Goal: Task Accomplishment & Management: Use online tool/utility

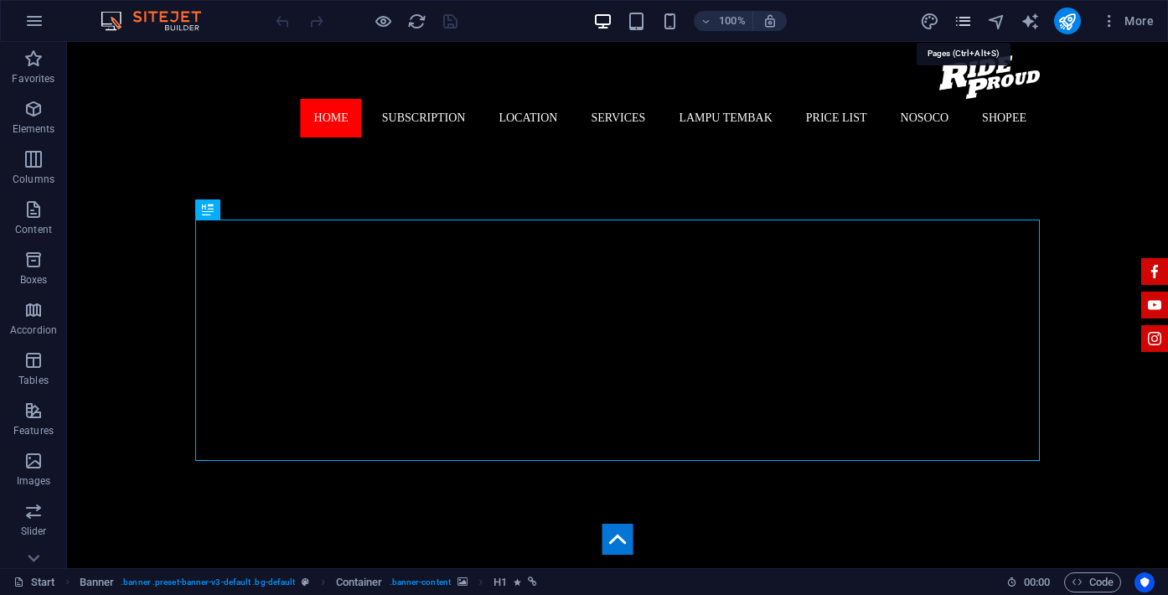
click at [966, 25] on icon "pages" at bounding box center [963, 21] width 19 height 19
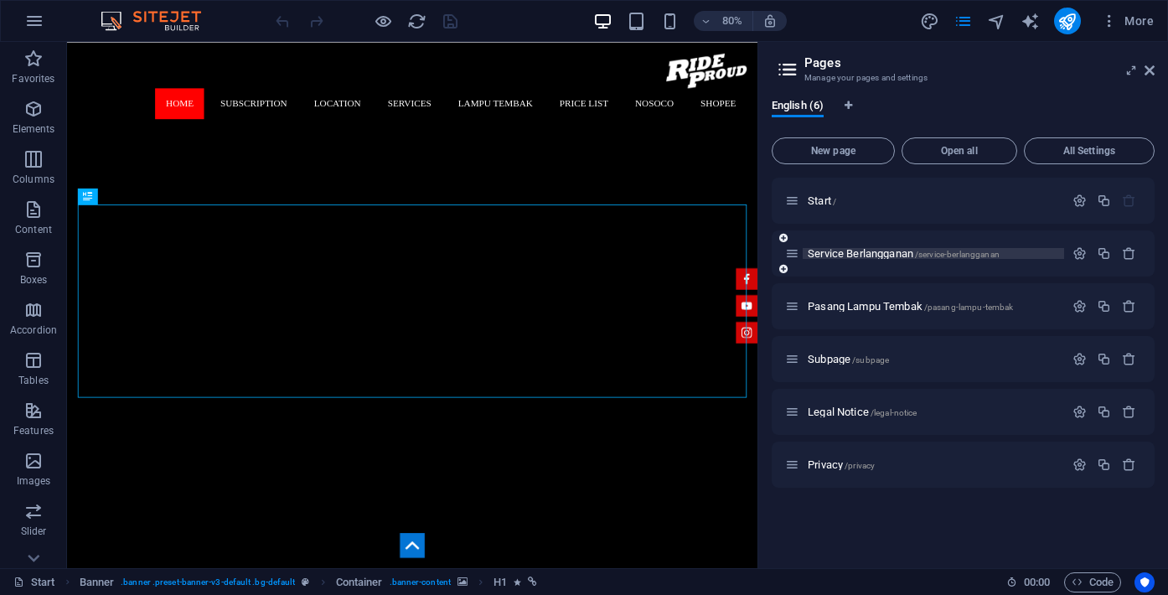
click at [863, 258] on span "Service Berlangganan /service-berlangganan" at bounding box center [904, 253] width 192 height 13
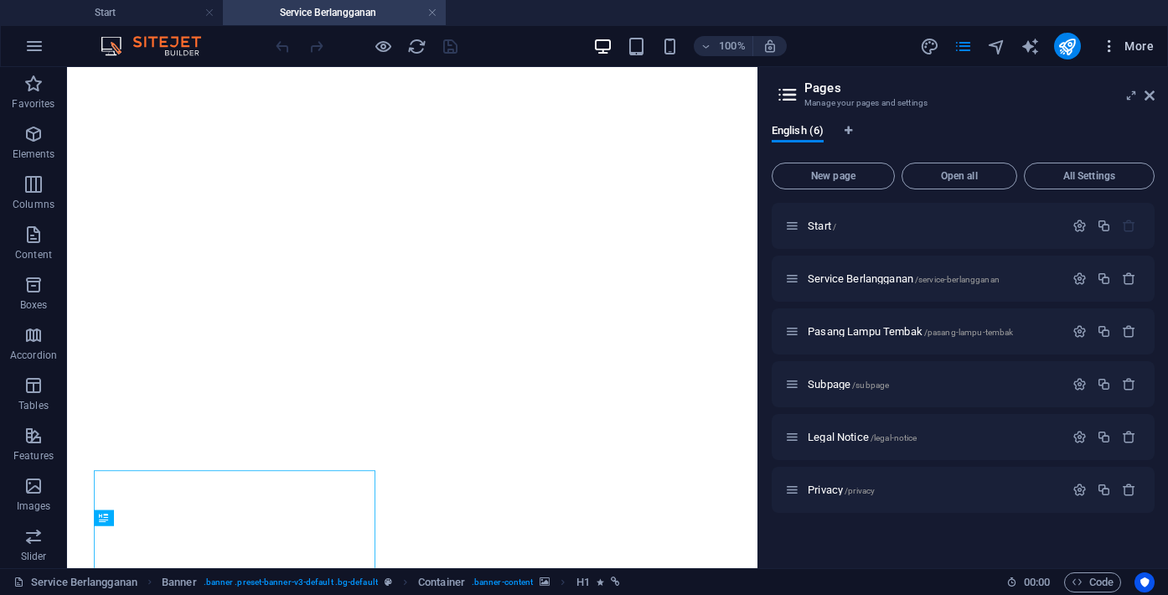
click at [1151, 59] on button "More" at bounding box center [1127, 46] width 66 height 27
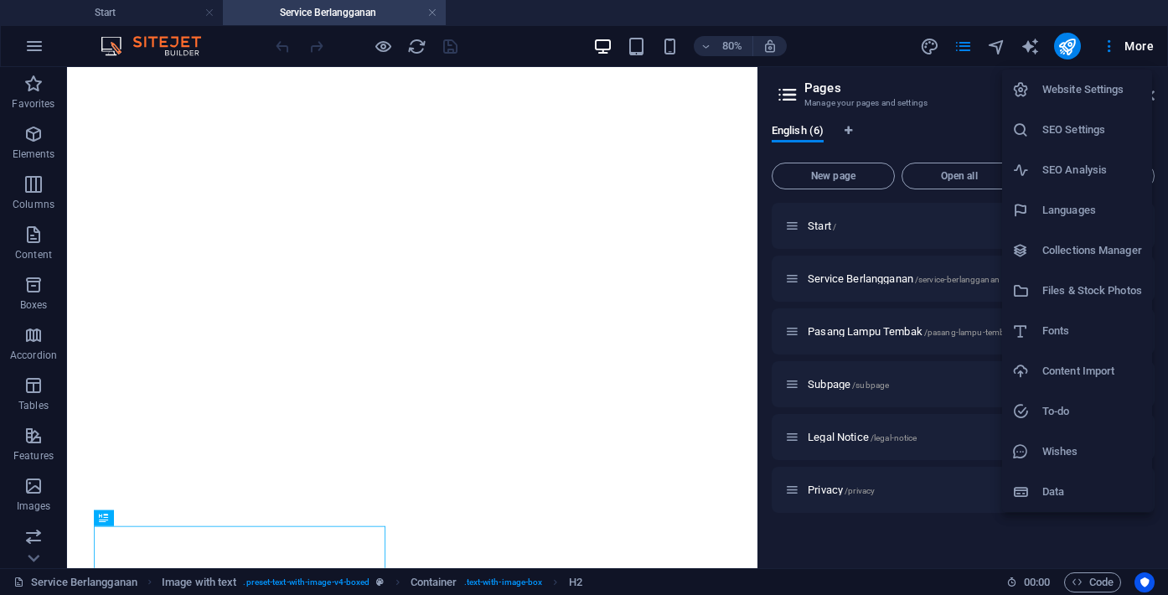
click at [973, 84] on div at bounding box center [584, 297] width 1168 height 595
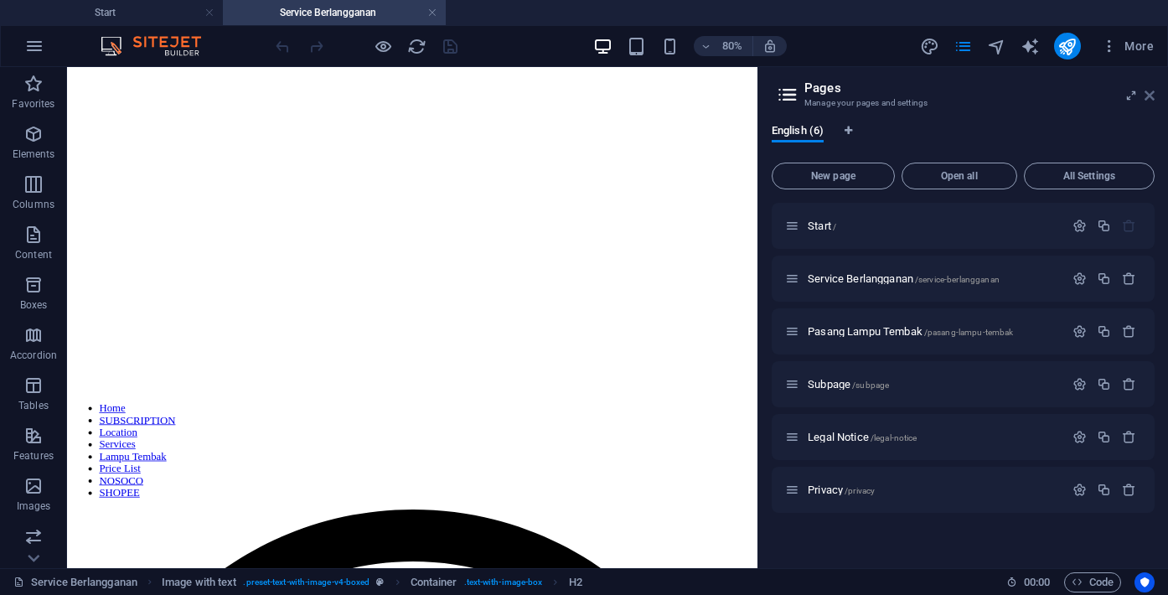
click at [1150, 97] on icon at bounding box center [1150, 95] width 10 height 13
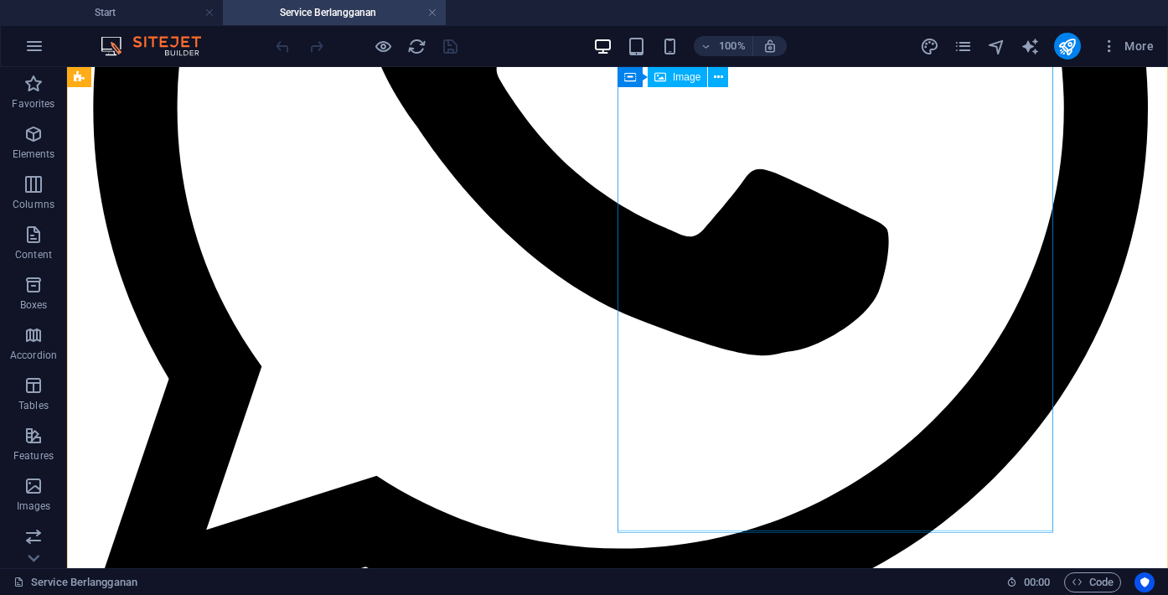
scroll to position [1034, 0]
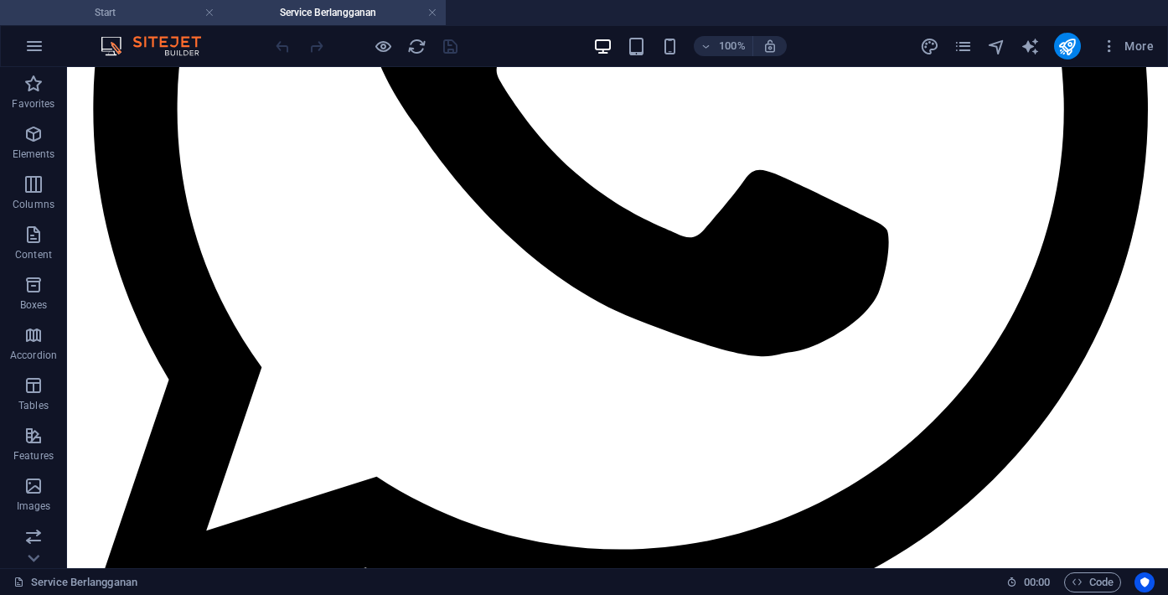
click at [134, 7] on h4 "Start" at bounding box center [111, 12] width 223 height 18
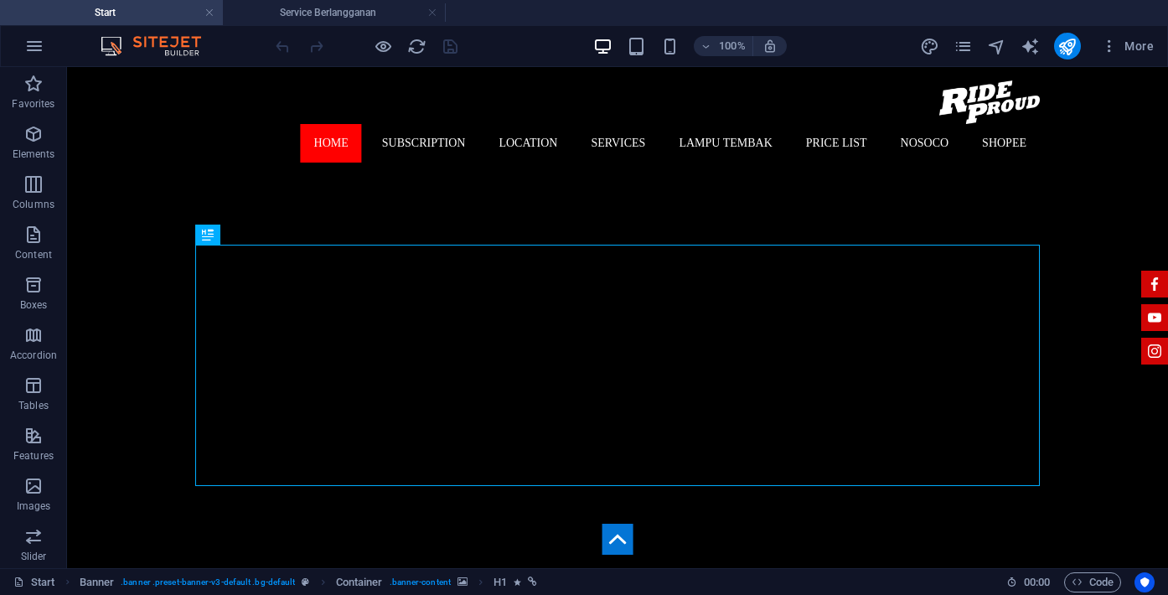
scroll to position [0, 0]
click at [958, 43] on icon "pages" at bounding box center [963, 46] width 19 height 19
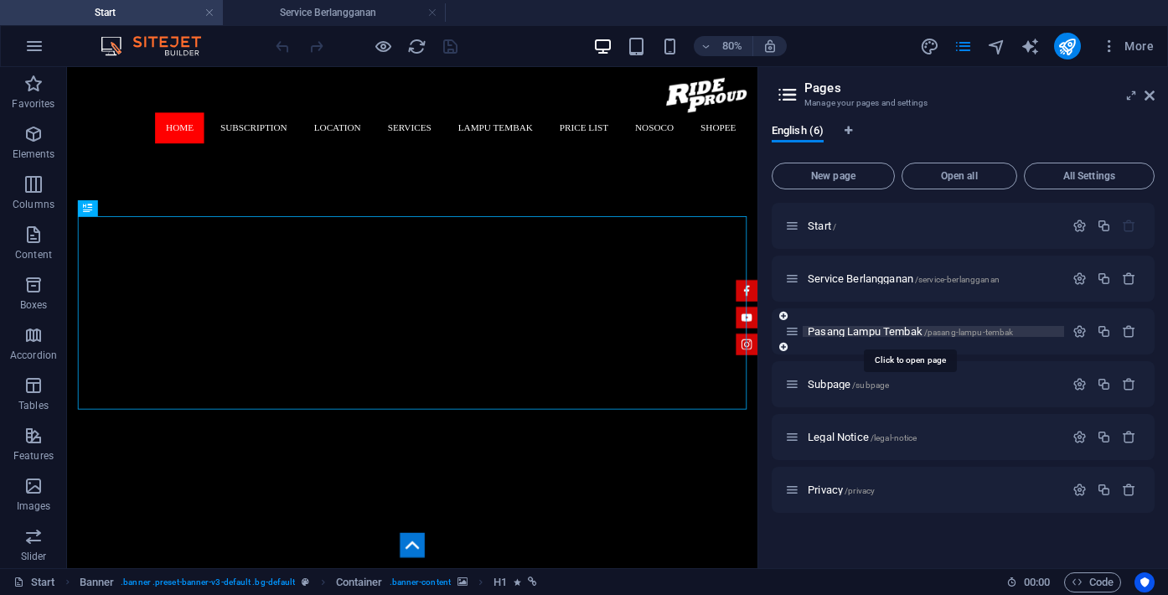
click at [844, 331] on span "Pasang Lampu Tembak /pasang-lampu-tembak" at bounding box center [910, 331] width 205 height 13
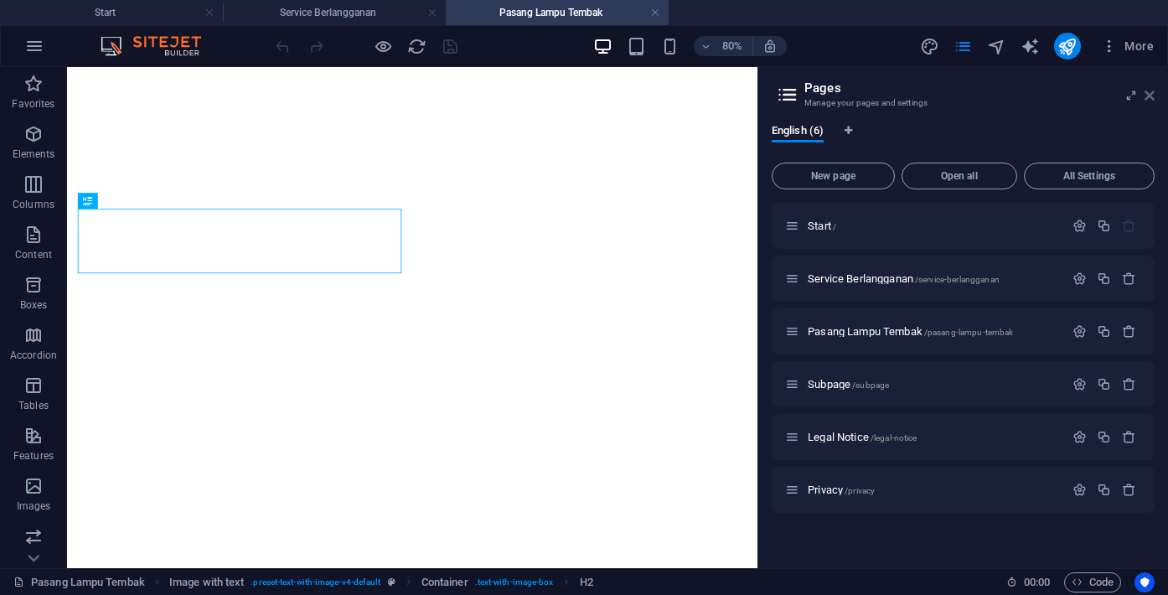
click at [1151, 97] on icon at bounding box center [1150, 95] width 10 height 13
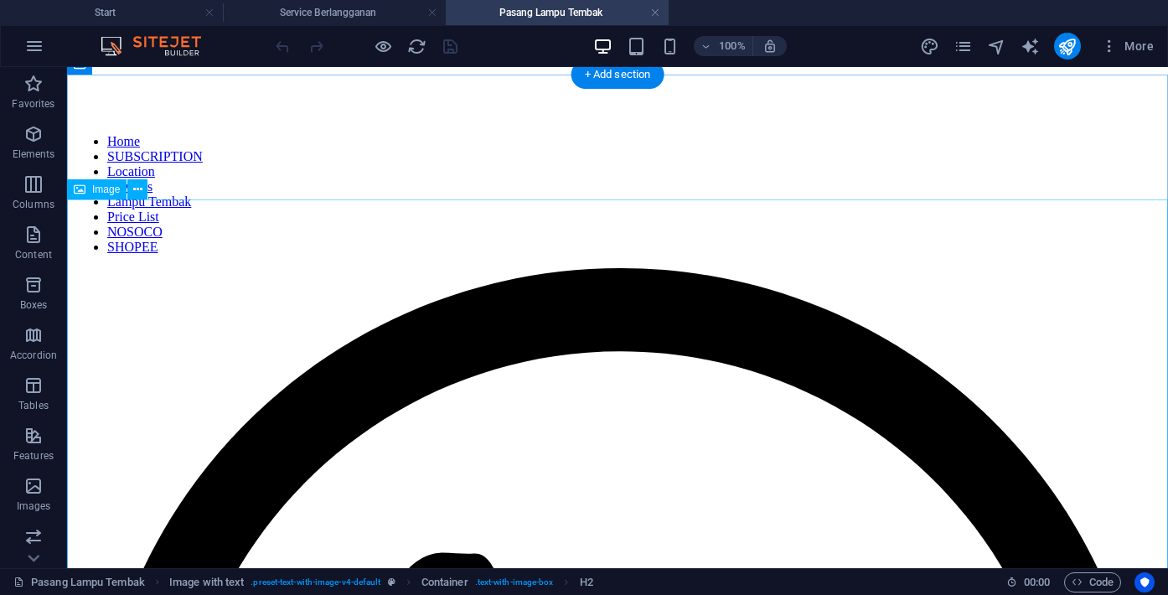
scroll to position [713, 0]
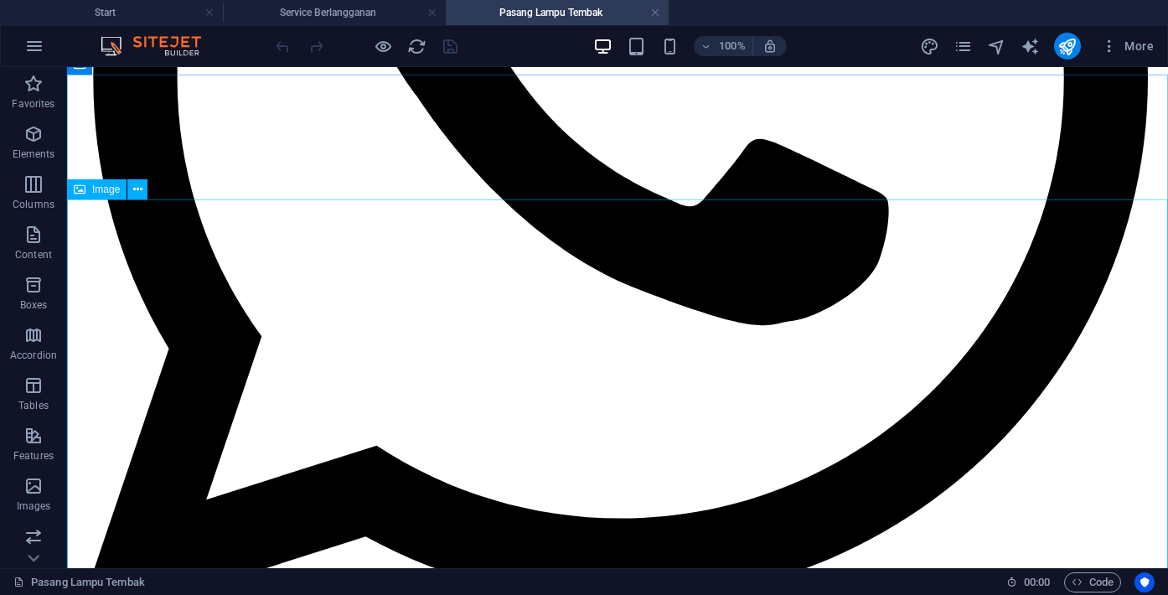
click at [112, 185] on span "Image" at bounding box center [106, 189] width 28 height 10
click at [106, 184] on span "Image" at bounding box center [106, 189] width 28 height 10
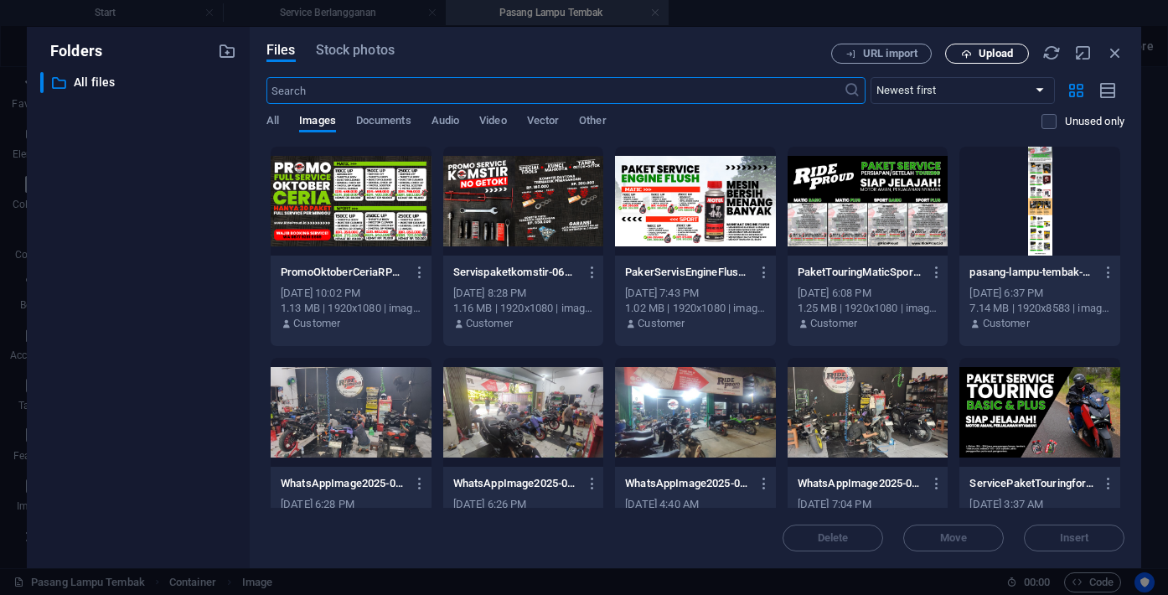
click at [993, 54] on span "Upload" at bounding box center [996, 54] width 34 height 10
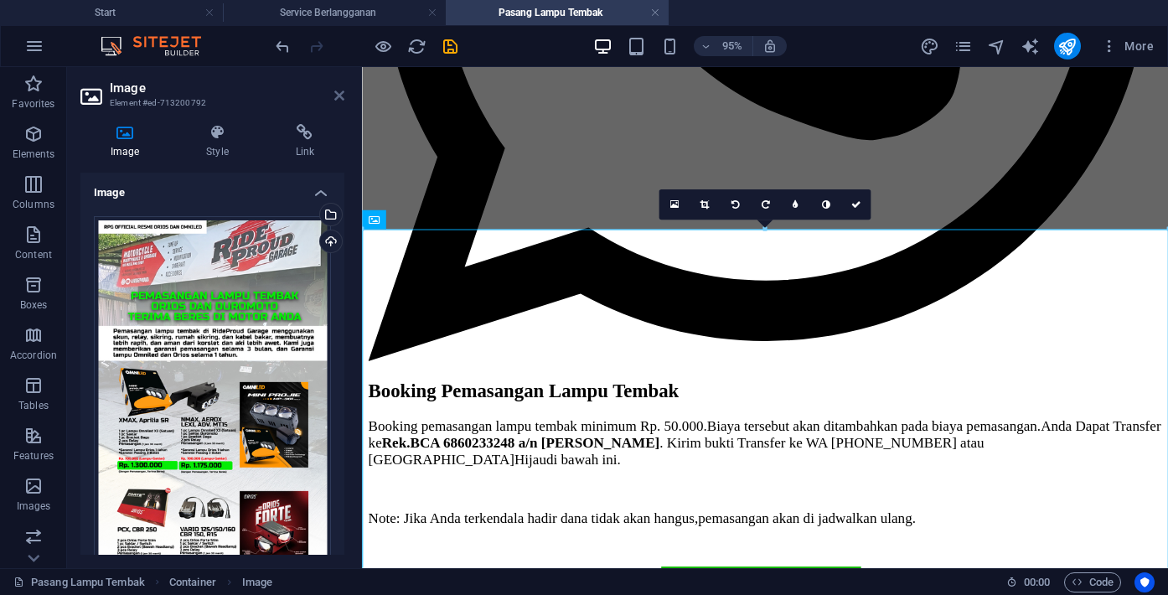
click at [340, 95] on icon at bounding box center [339, 95] width 10 height 13
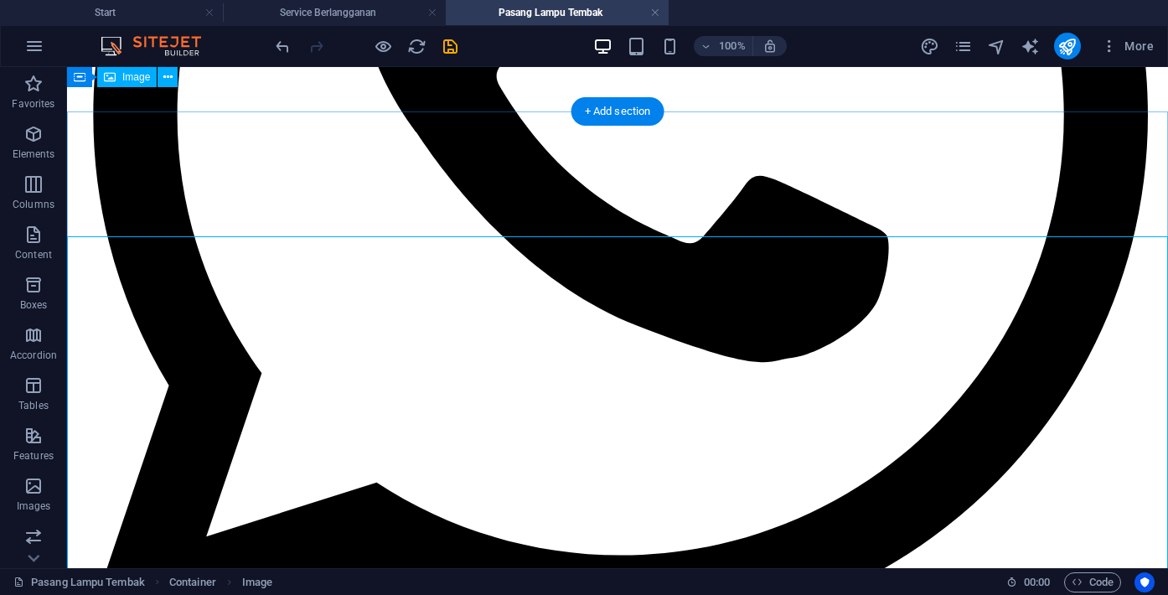
scroll to position [675, 0]
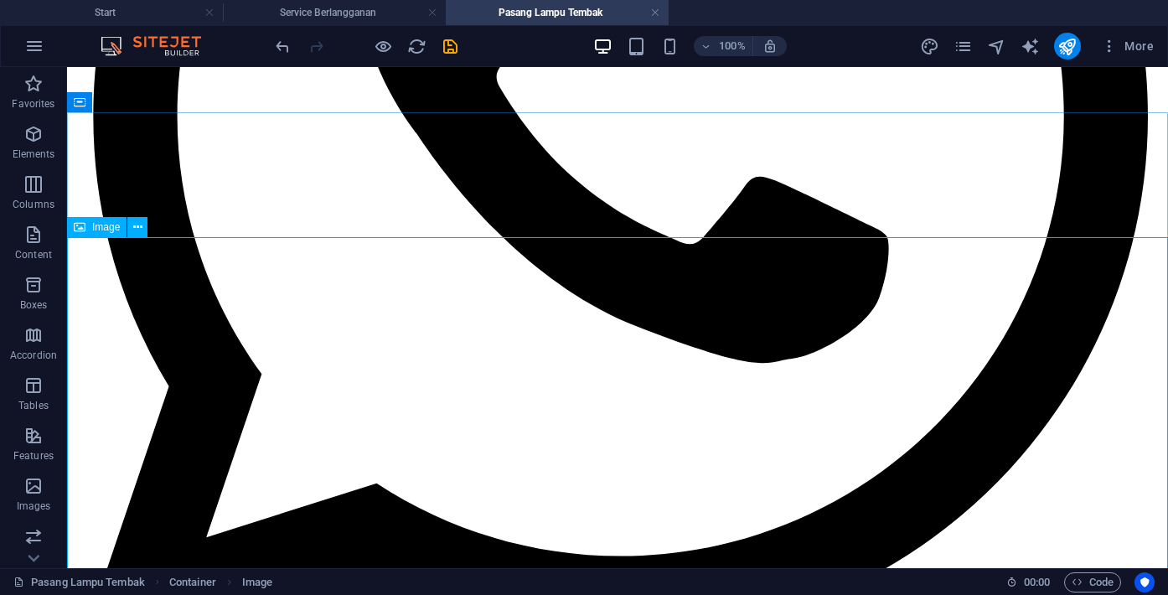
click at [88, 230] on div "Image" at bounding box center [96, 227] width 59 height 20
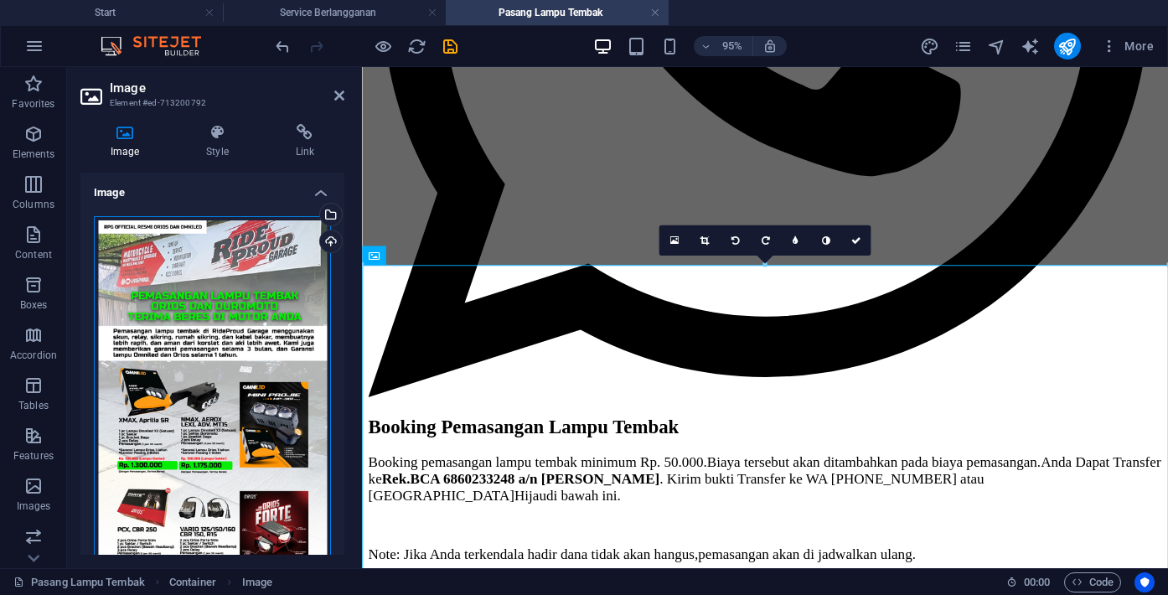
click at [272, 367] on div "Drag files here, click to choose files or select files from Files or our free s…" at bounding box center [212, 556] width 237 height 681
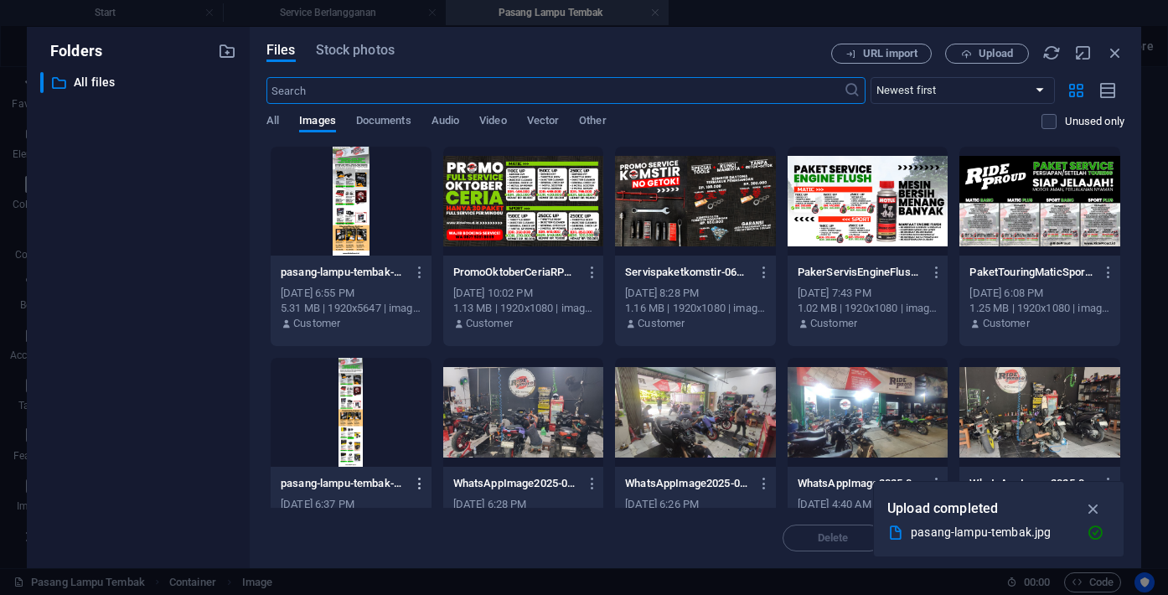
click at [421, 481] on icon "button" at bounding box center [420, 483] width 16 height 15
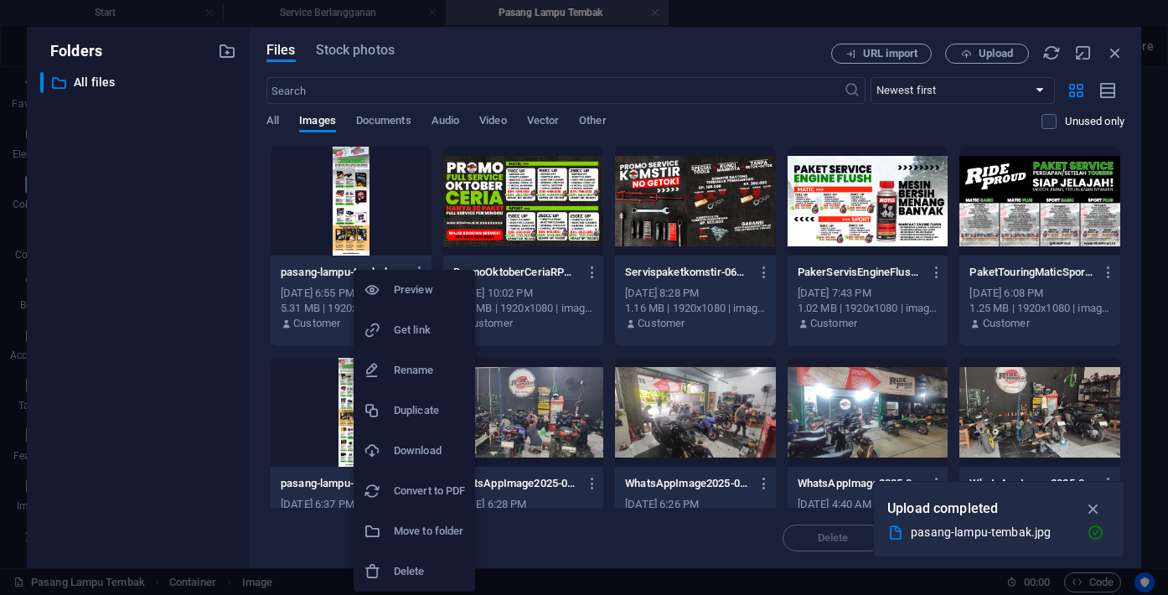
click at [416, 569] on h6 "Delete" at bounding box center [429, 571] width 71 height 20
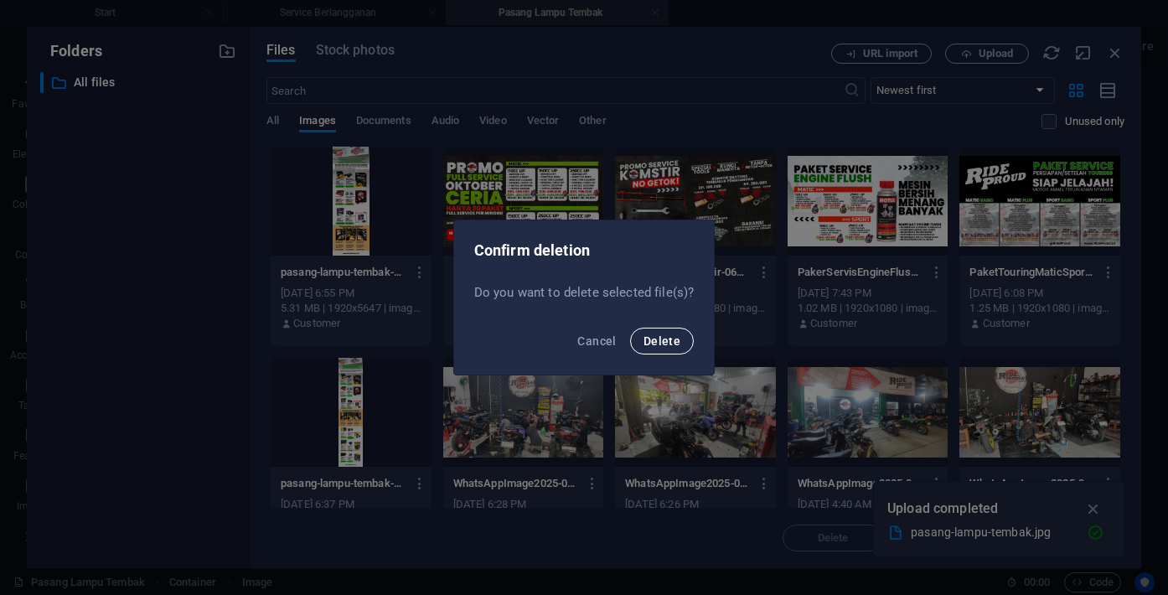
click at [675, 347] on span "Delete" at bounding box center [662, 340] width 37 height 13
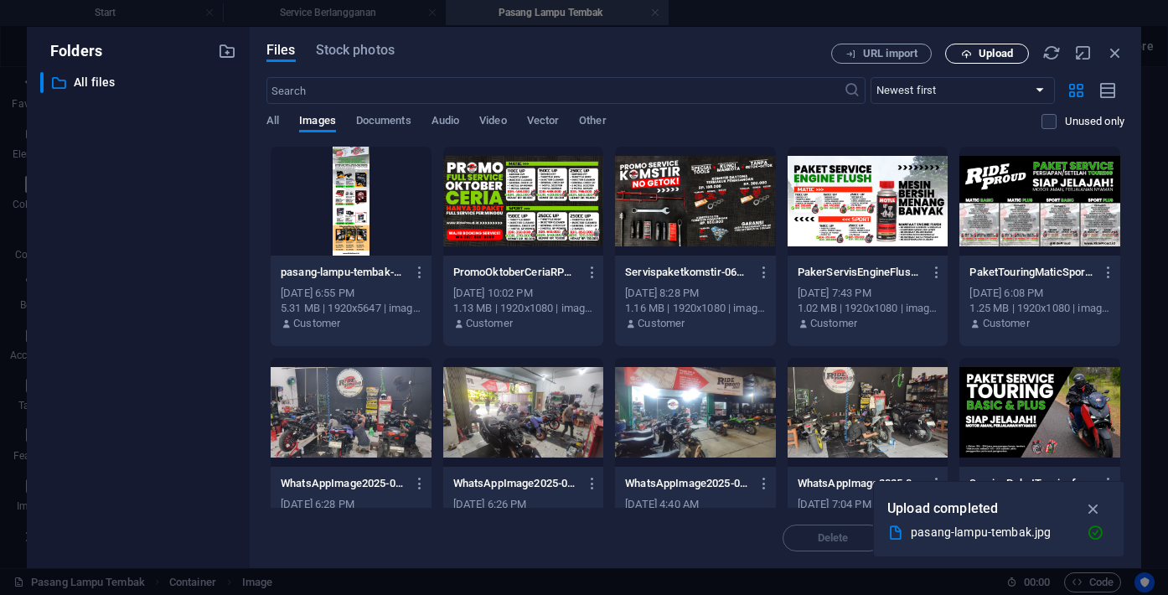
click at [998, 55] on span "Upload" at bounding box center [996, 54] width 34 height 10
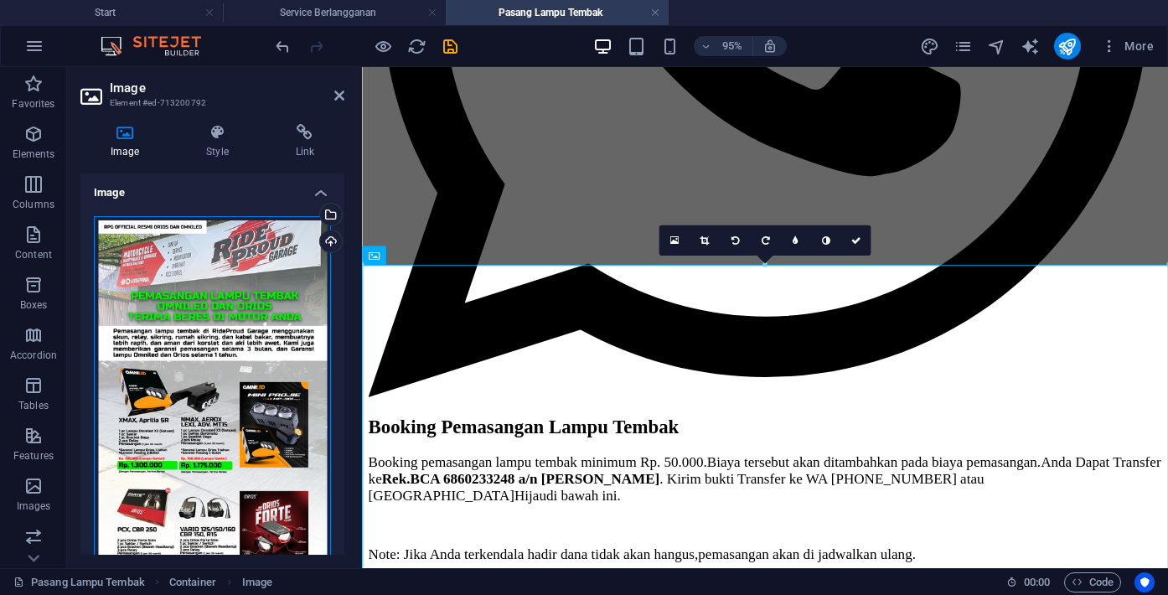
click at [241, 302] on div "Drag files here, click to choose files or select files from Files or our free s…" at bounding box center [212, 556] width 237 height 681
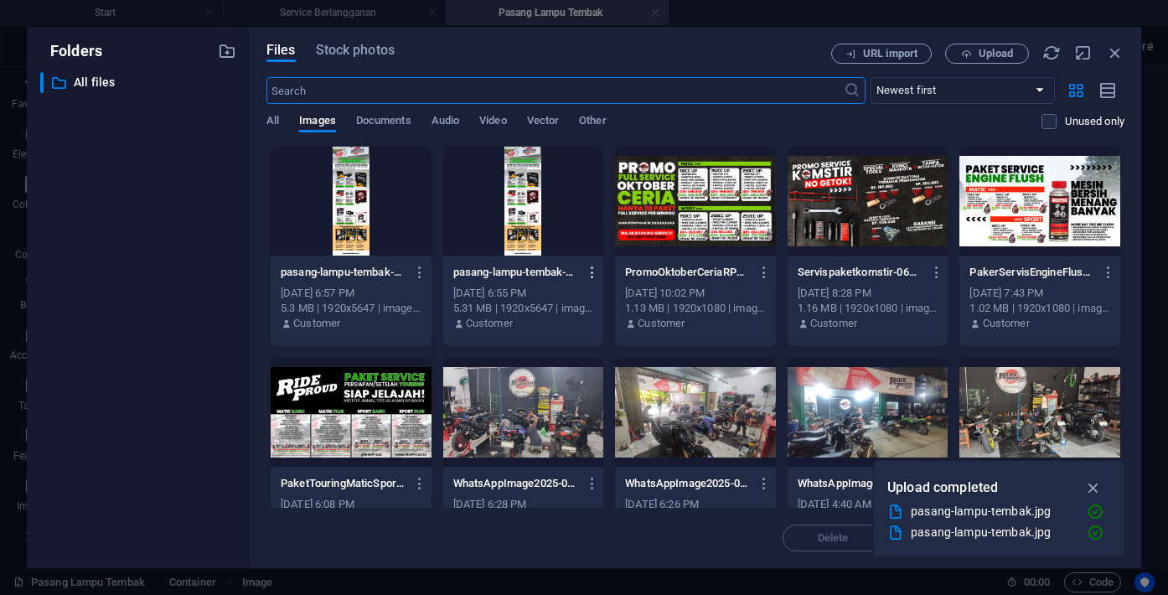
click at [589, 269] on icon "button" at bounding box center [593, 272] width 16 height 15
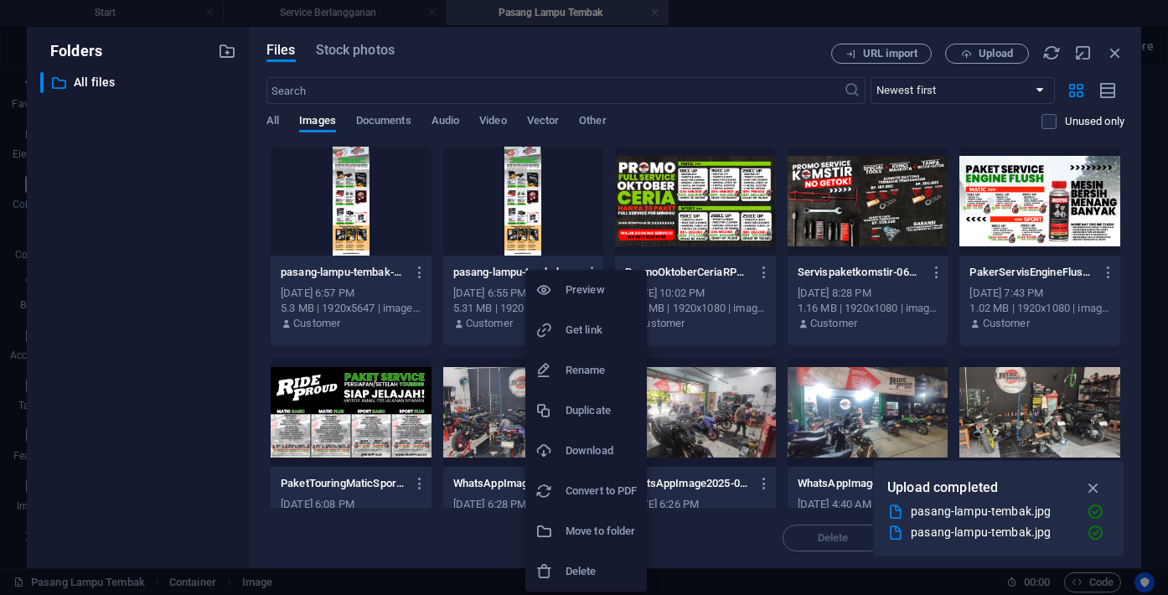
click at [582, 565] on h6 "Delete" at bounding box center [601, 571] width 71 height 20
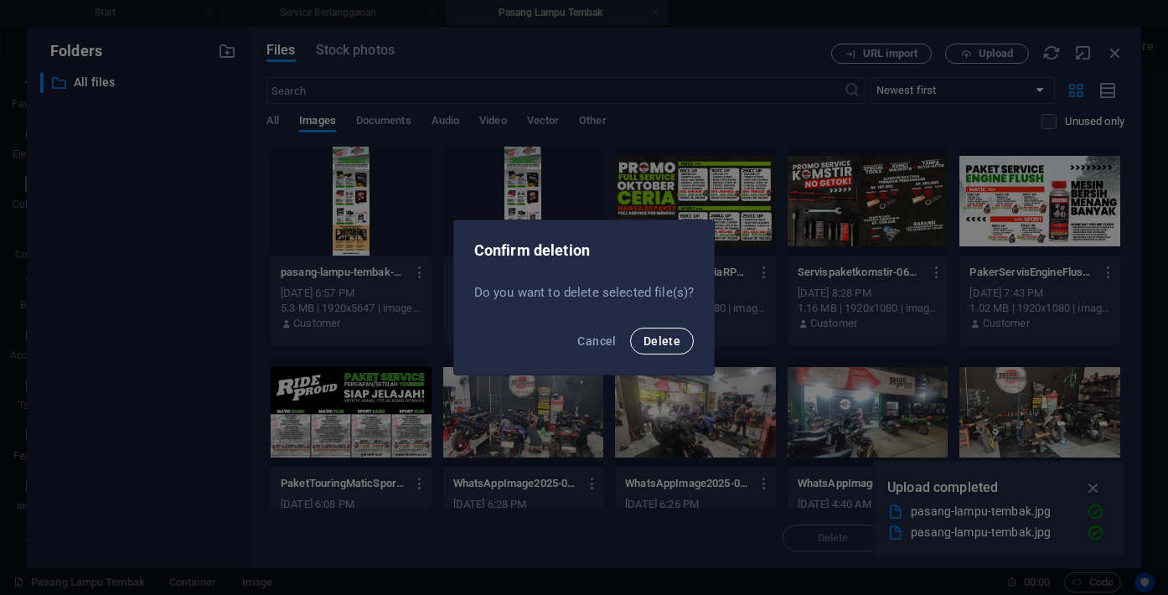
click at [669, 333] on button "Delete" at bounding box center [662, 341] width 64 height 27
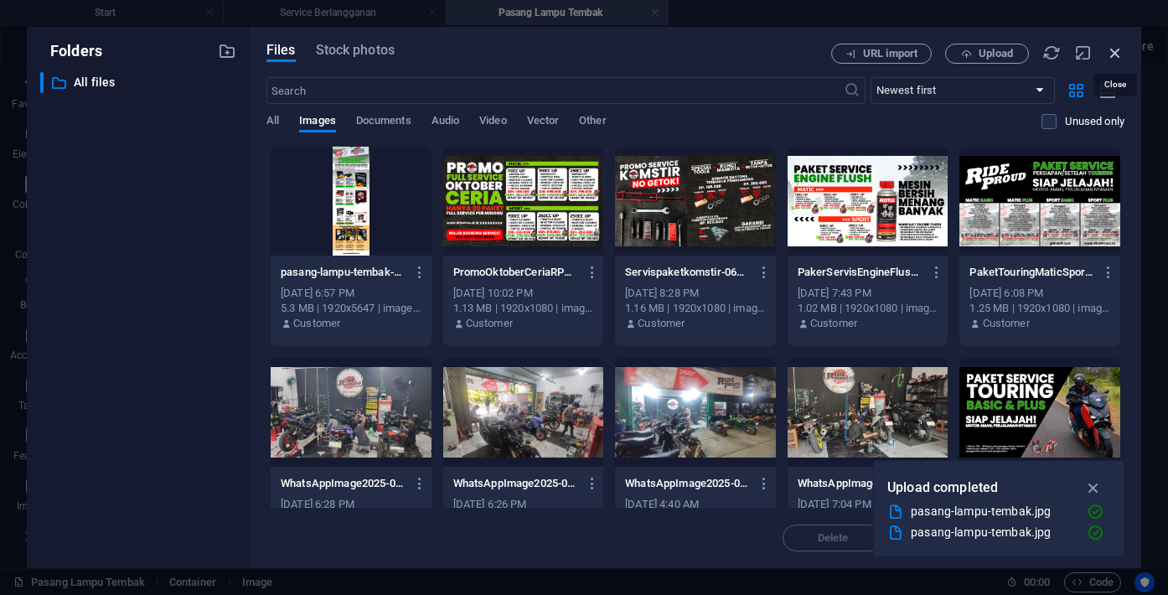
click at [1118, 52] on icon "button" at bounding box center [1115, 53] width 18 height 18
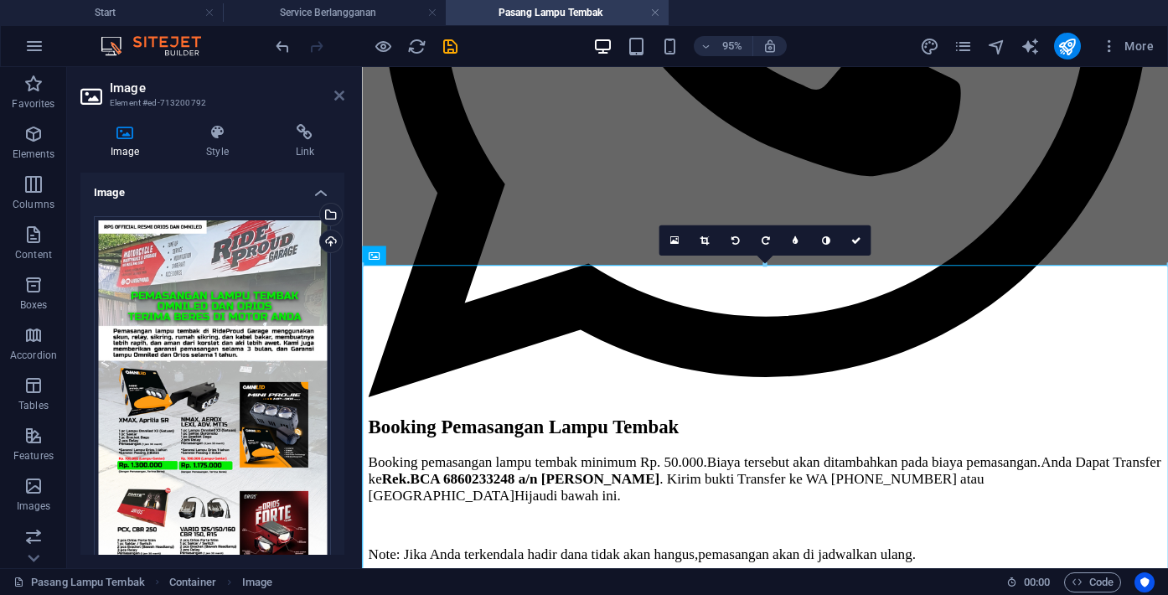
click at [339, 91] on icon at bounding box center [339, 95] width 10 height 13
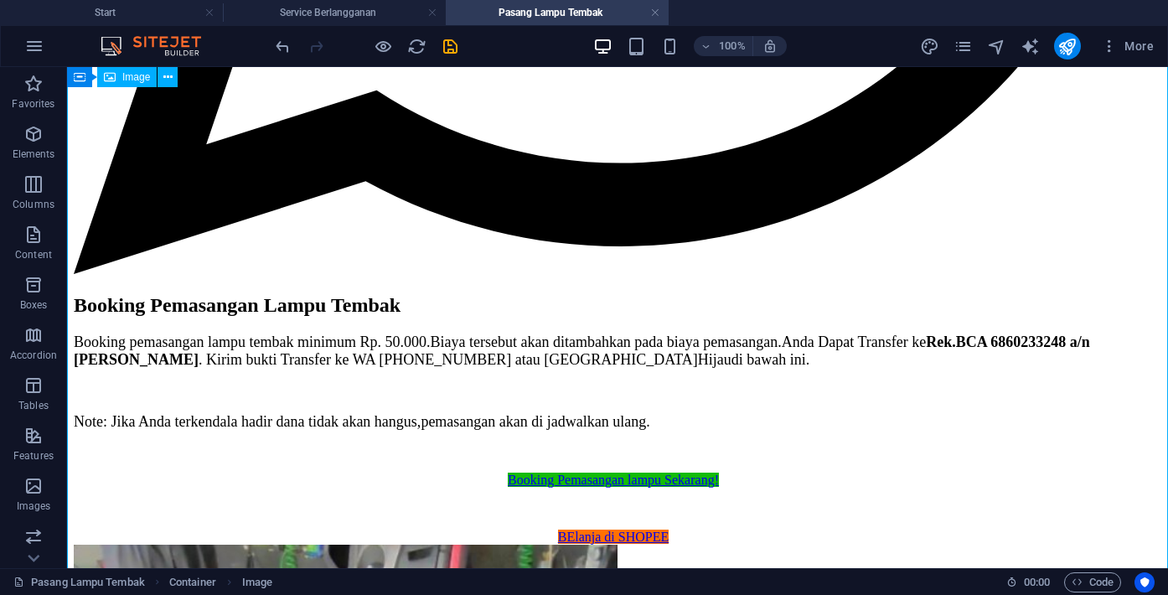
scroll to position [1045, 0]
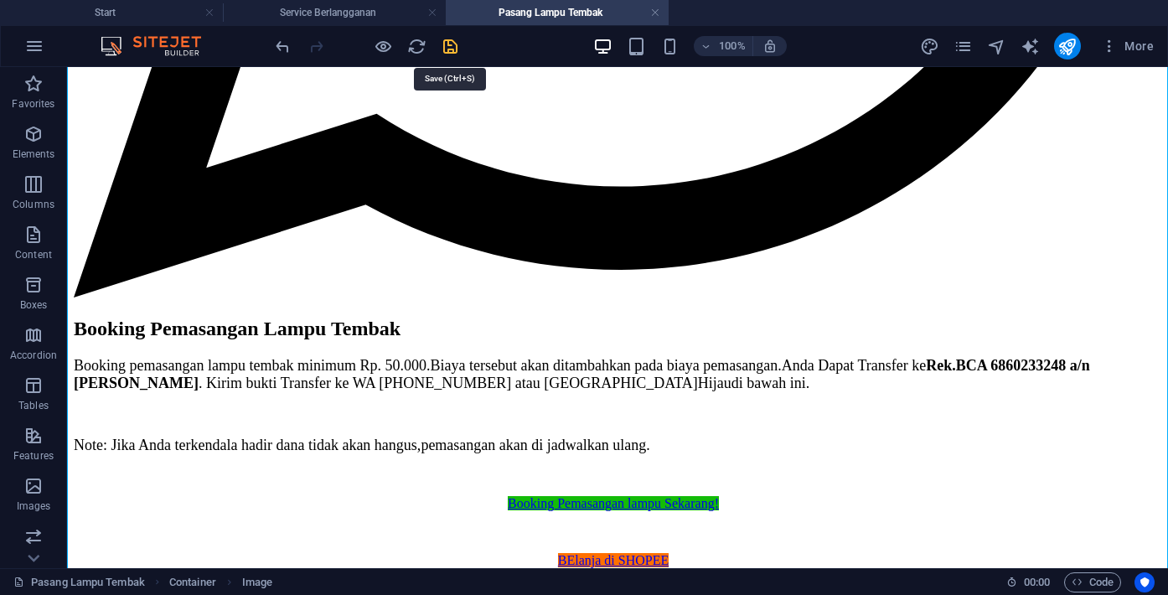
click at [447, 45] on icon "save" at bounding box center [450, 46] width 19 height 19
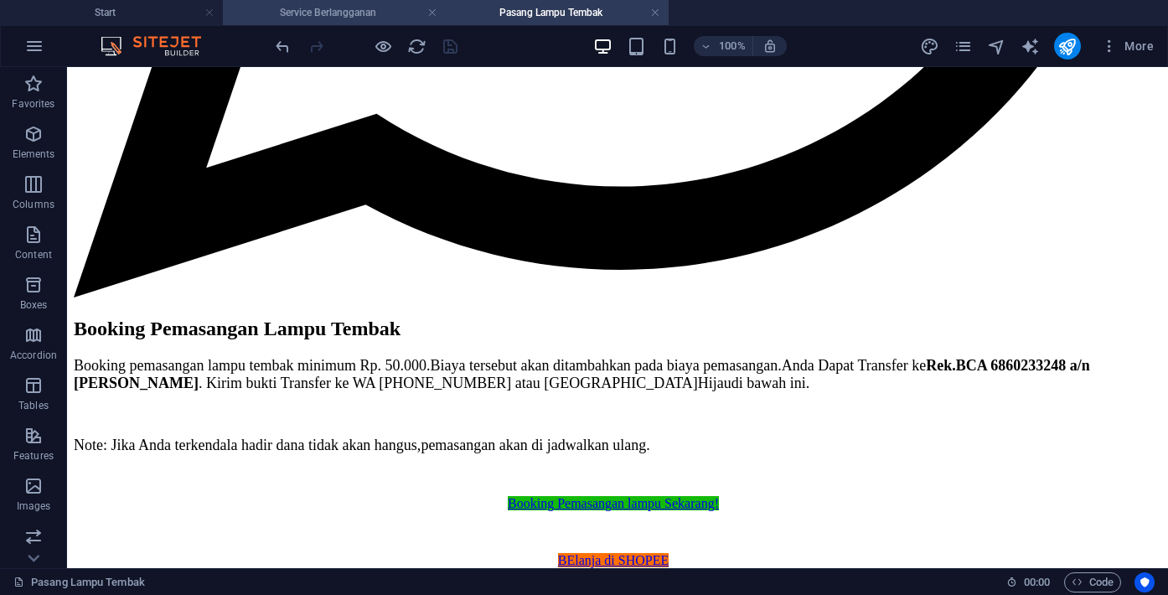
click at [346, 13] on h4 "Service Berlangganan" at bounding box center [334, 12] width 223 height 18
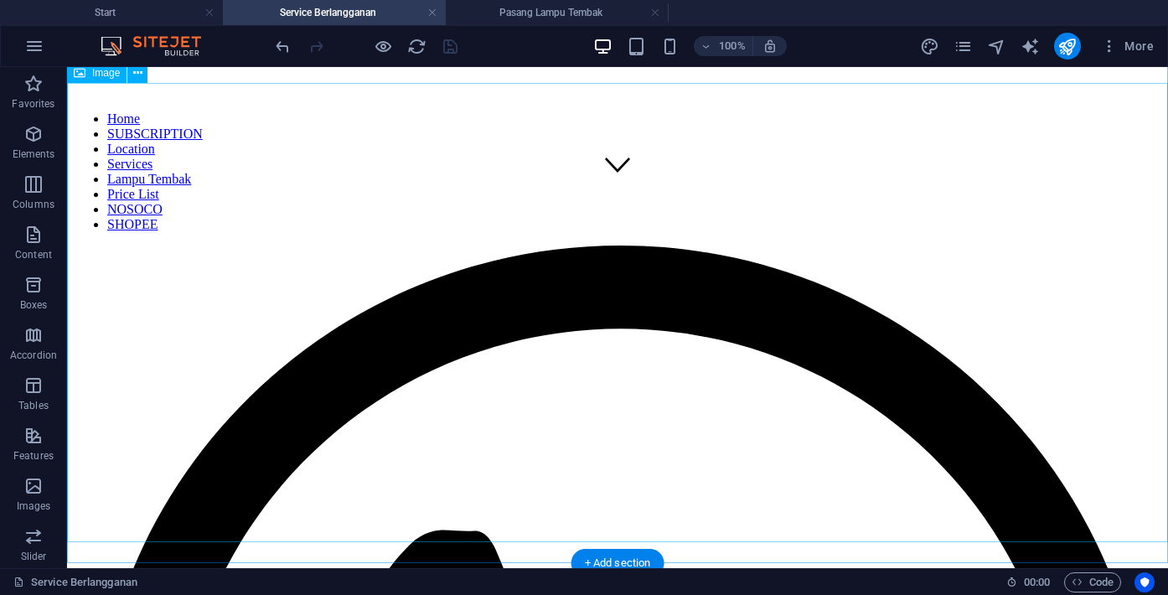
scroll to position [388, 0]
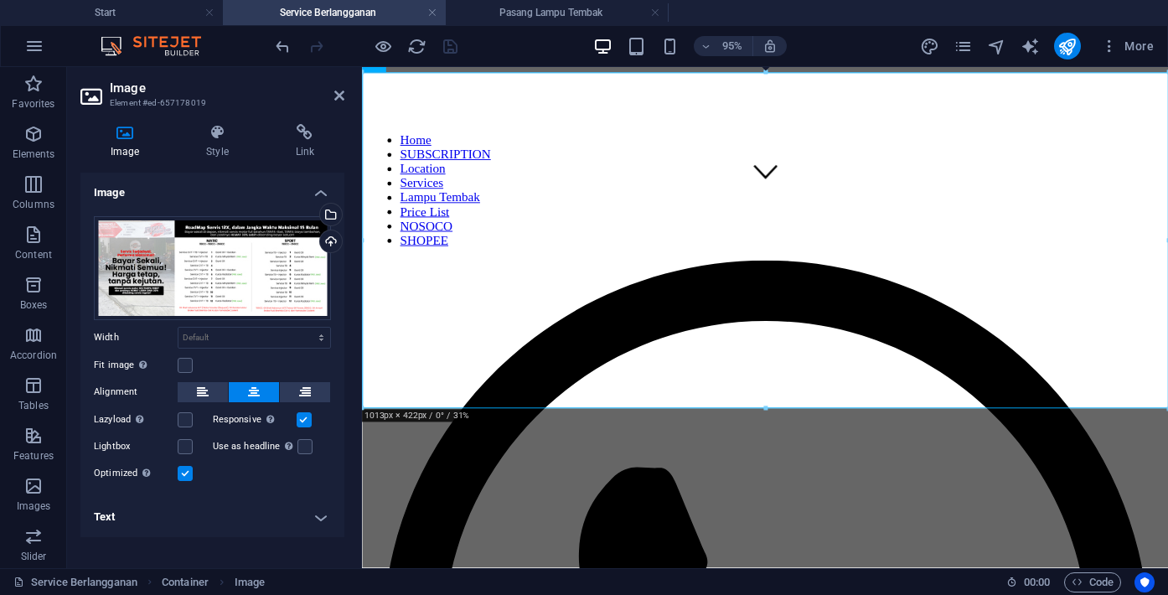
scroll to position [427, 0]
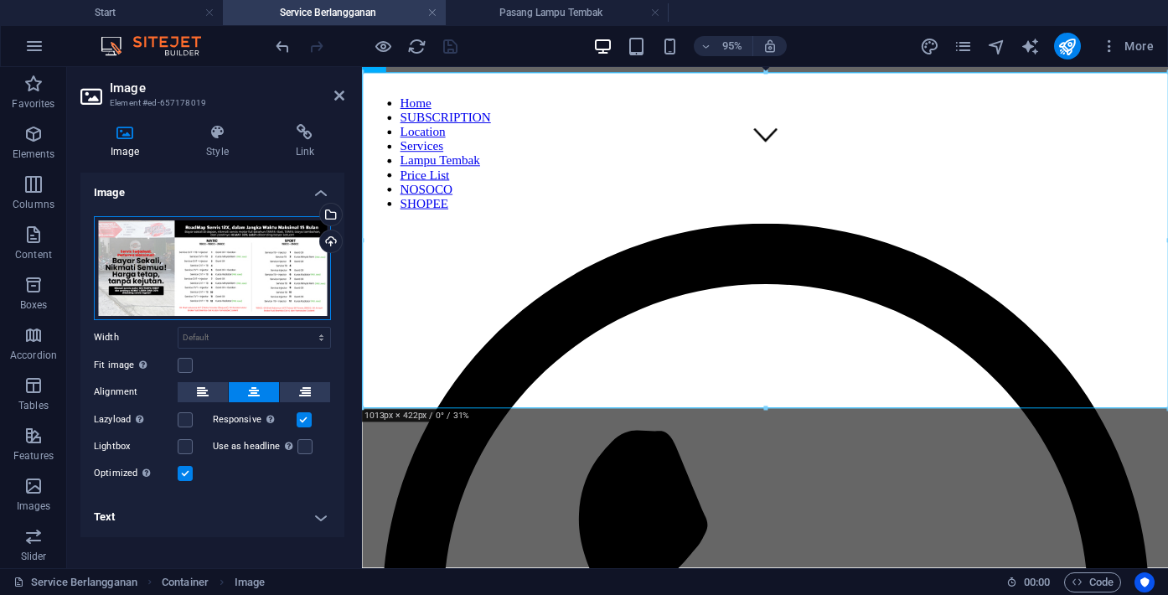
click at [181, 268] on div "Drag files here, click to choose files or select files from Files or our free s…" at bounding box center [212, 268] width 237 height 104
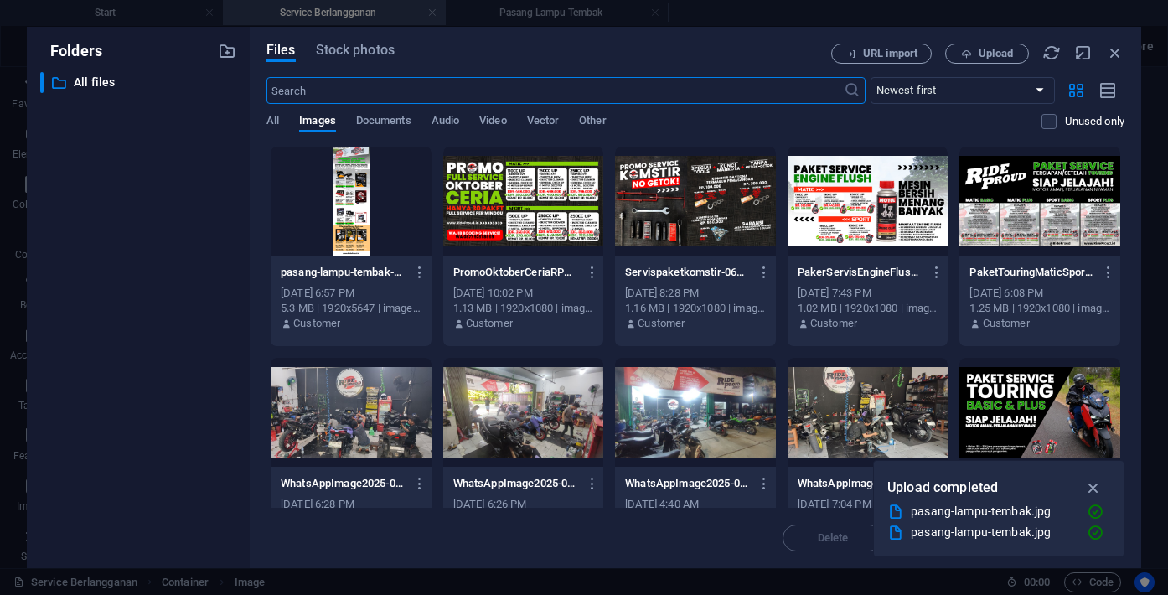
scroll to position [593, 0]
click at [985, 49] on span "Upload" at bounding box center [996, 54] width 34 height 10
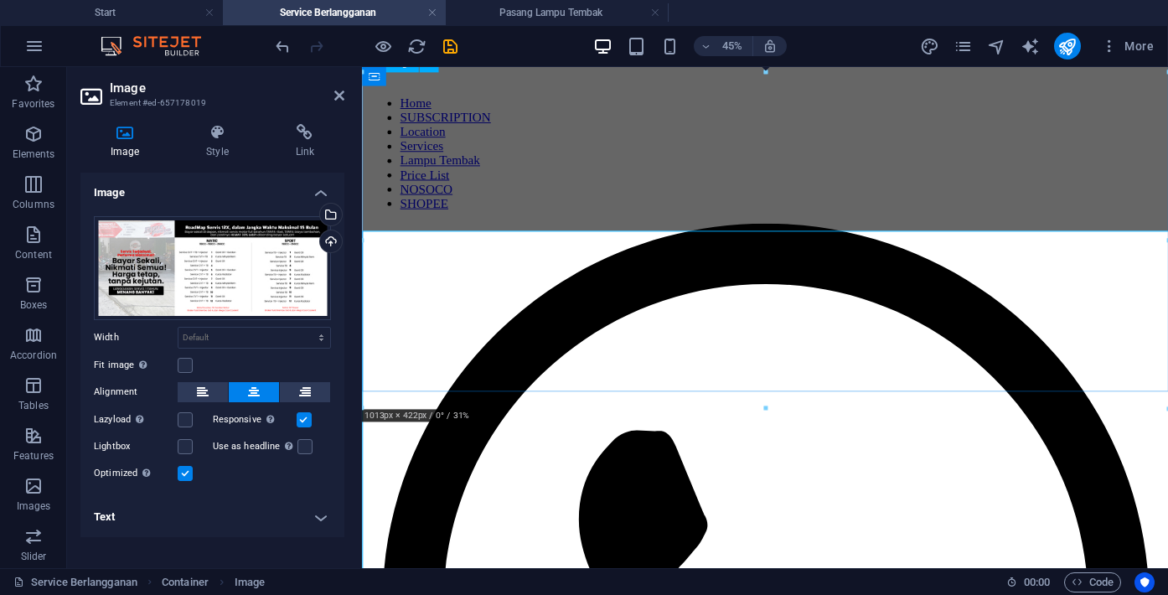
scroll to position [427, 0]
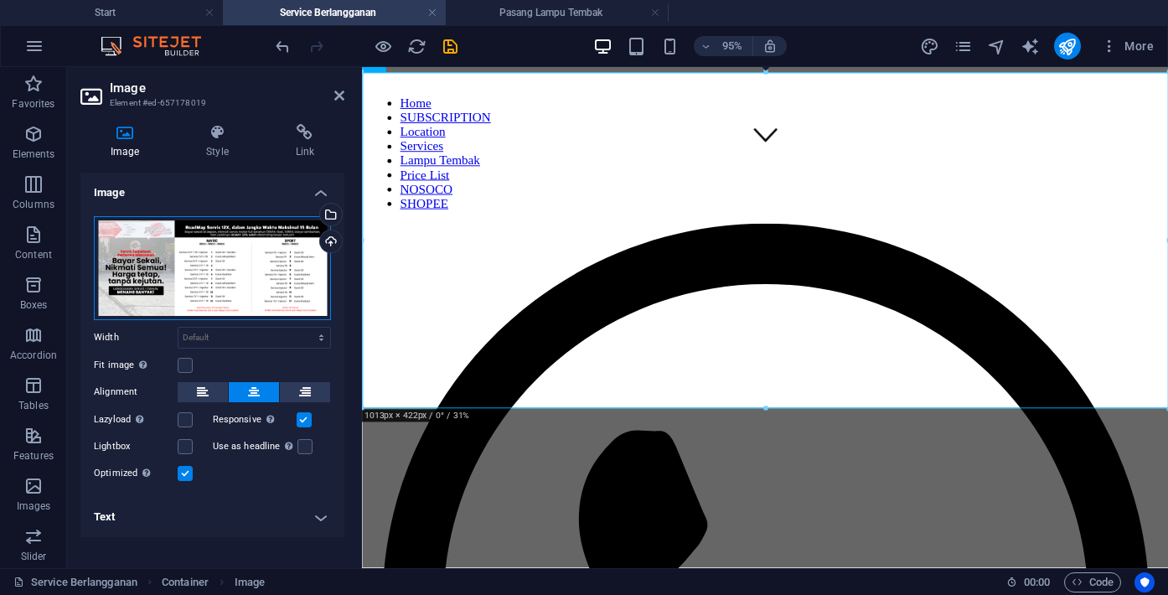
click at [257, 299] on div "Drag files here, click to choose files or select files from Files or our free s…" at bounding box center [212, 268] width 237 height 104
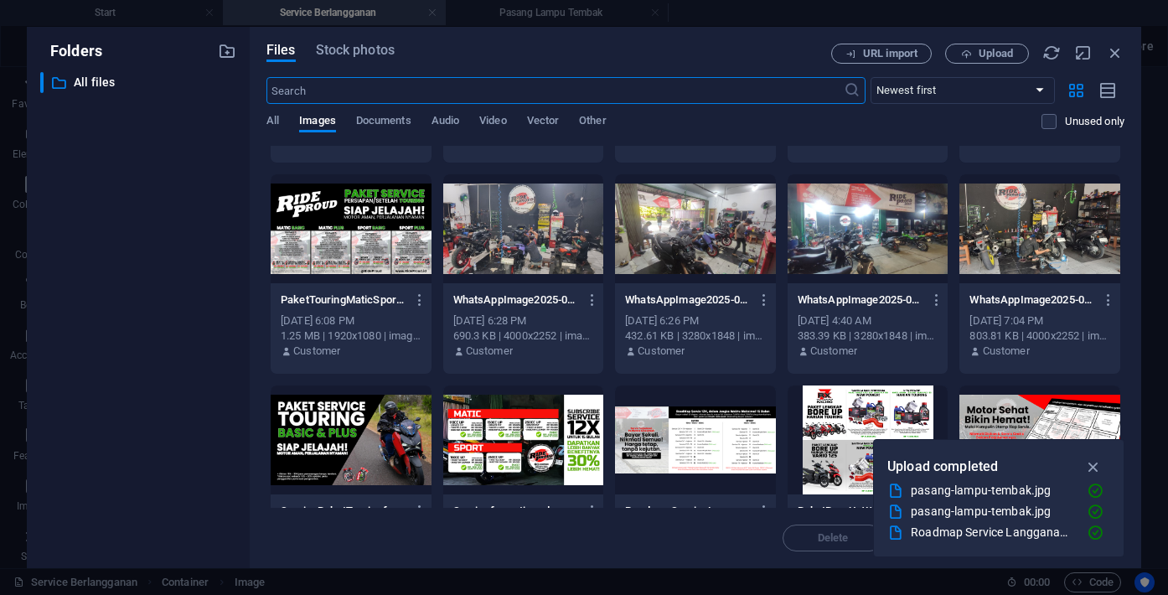
scroll to position [350, 0]
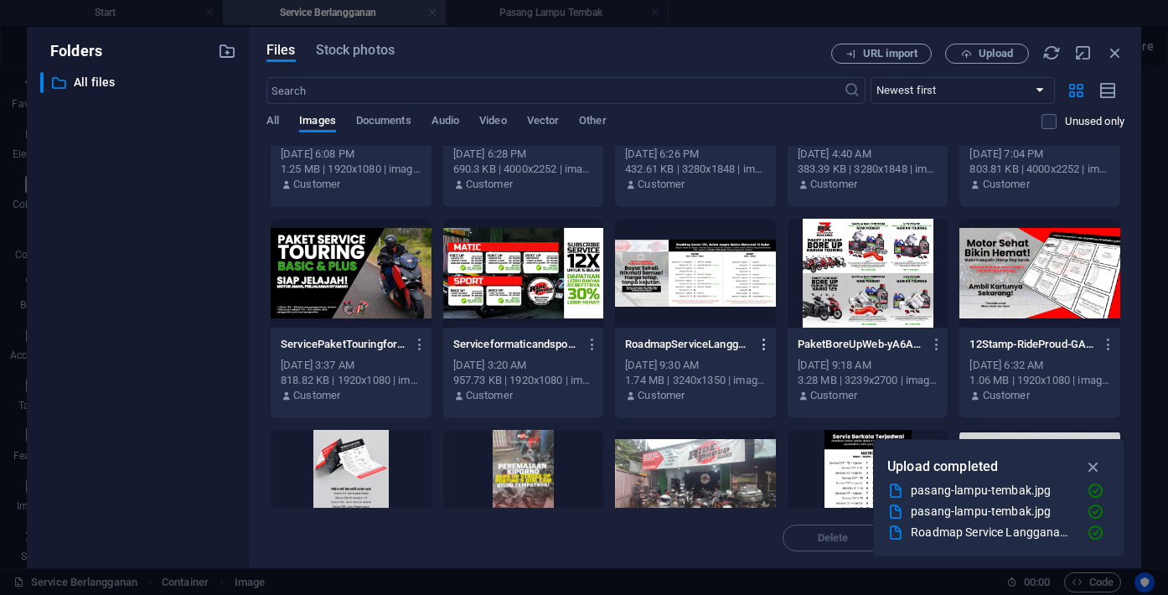
click at [760, 344] on icon "button" at bounding box center [765, 344] width 16 height 15
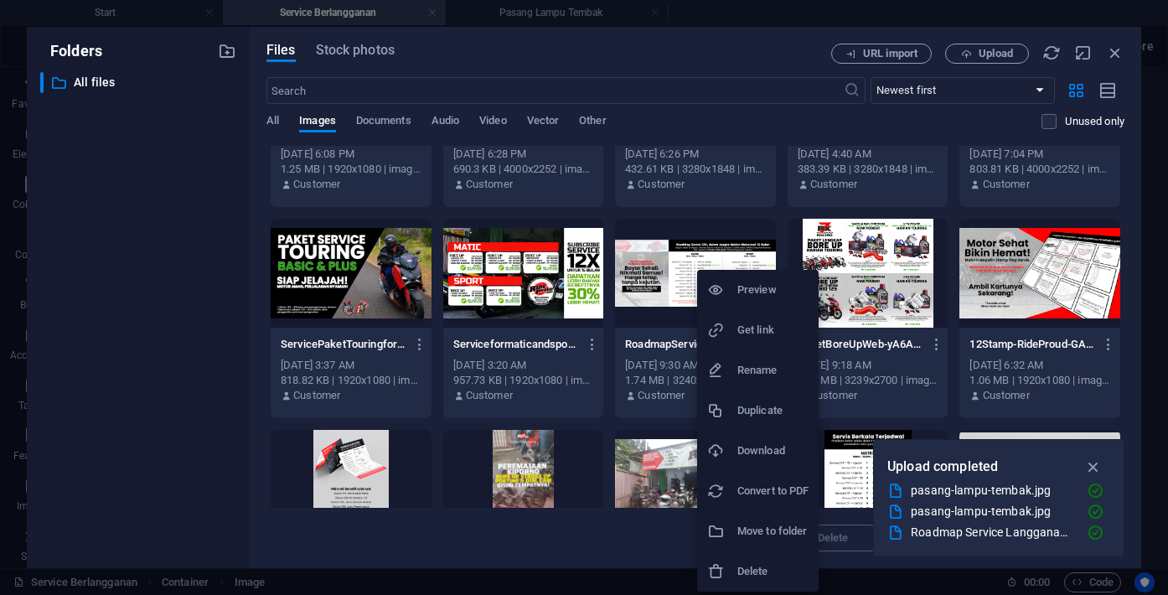
click at [740, 566] on h6 "Delete" at bounding box center [772, 571] width 71 height 20
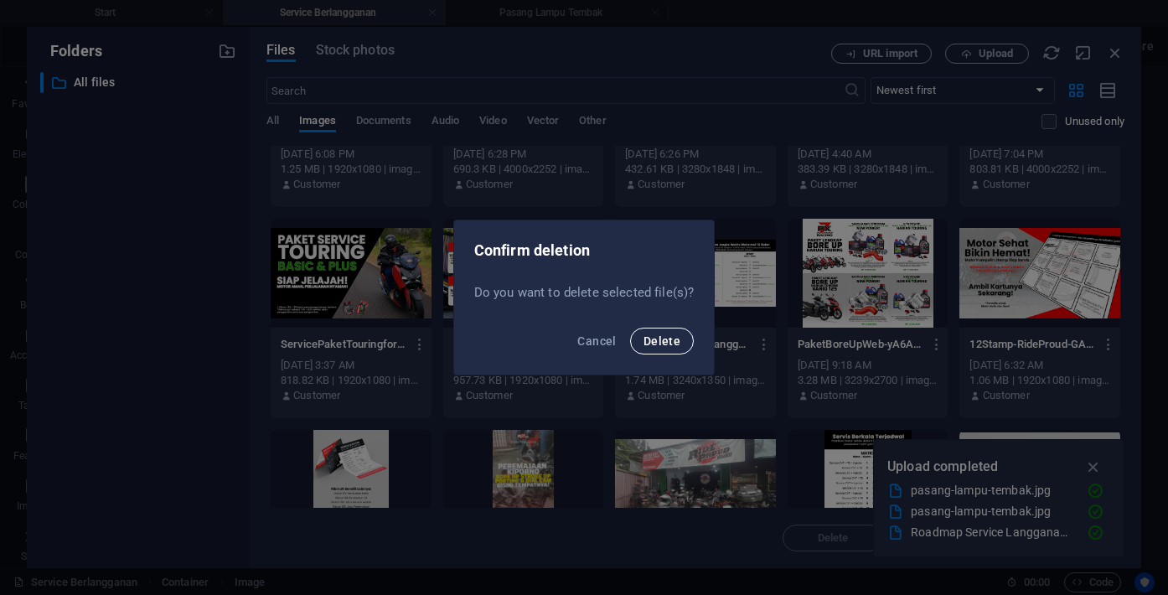
click at [656, 342] on span "Delete" at bounding box center [662, 340] width 37 height 13
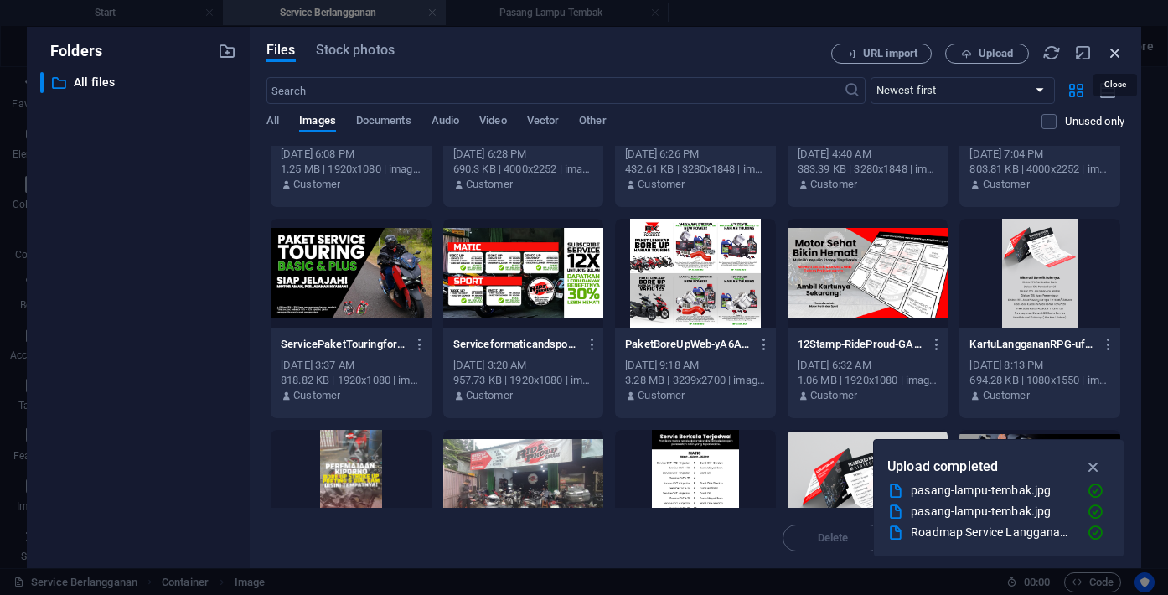
click at [1118, 52] on icon "button" at bounding box center [1115, 53] width 18 height 18
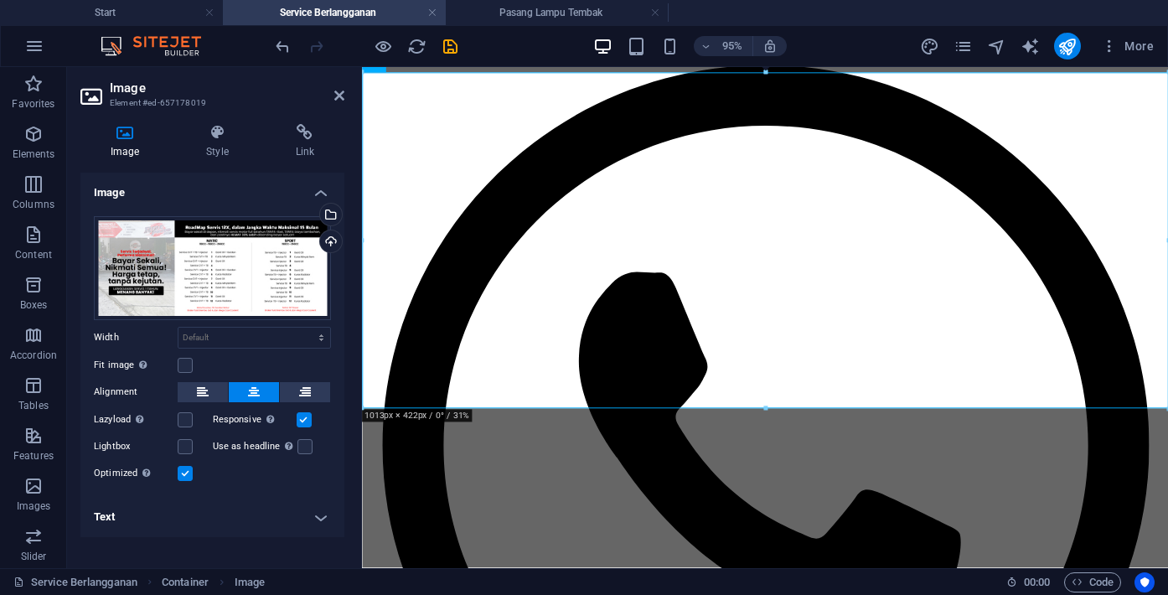
scroll to position [427, 0]
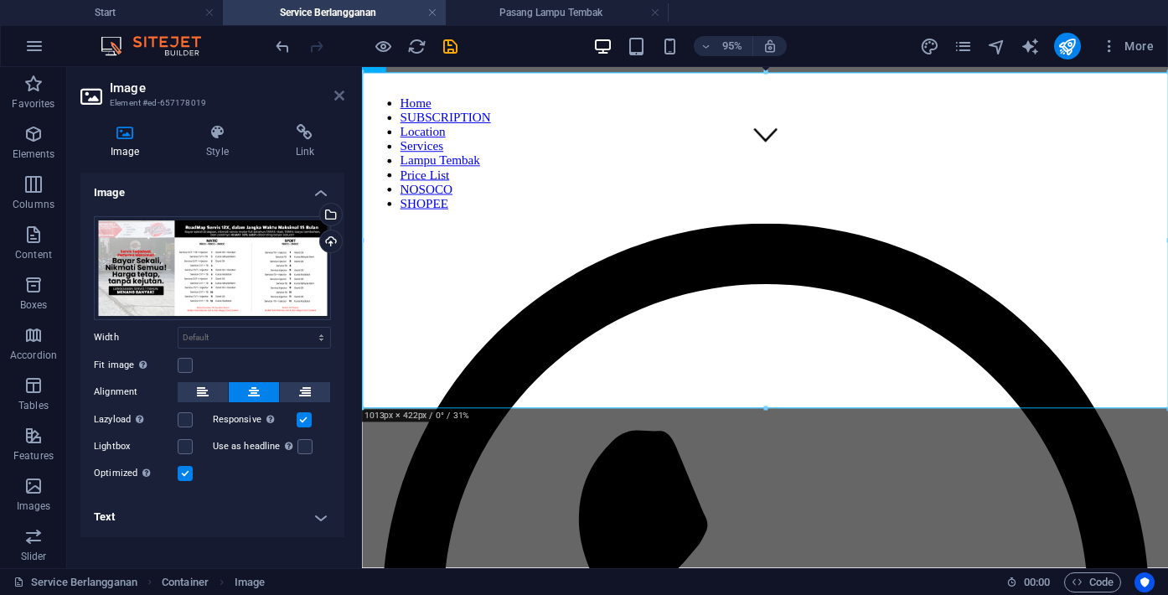
click at [335, 92] on icon at bounding box center [339, 95] width 10 height 13
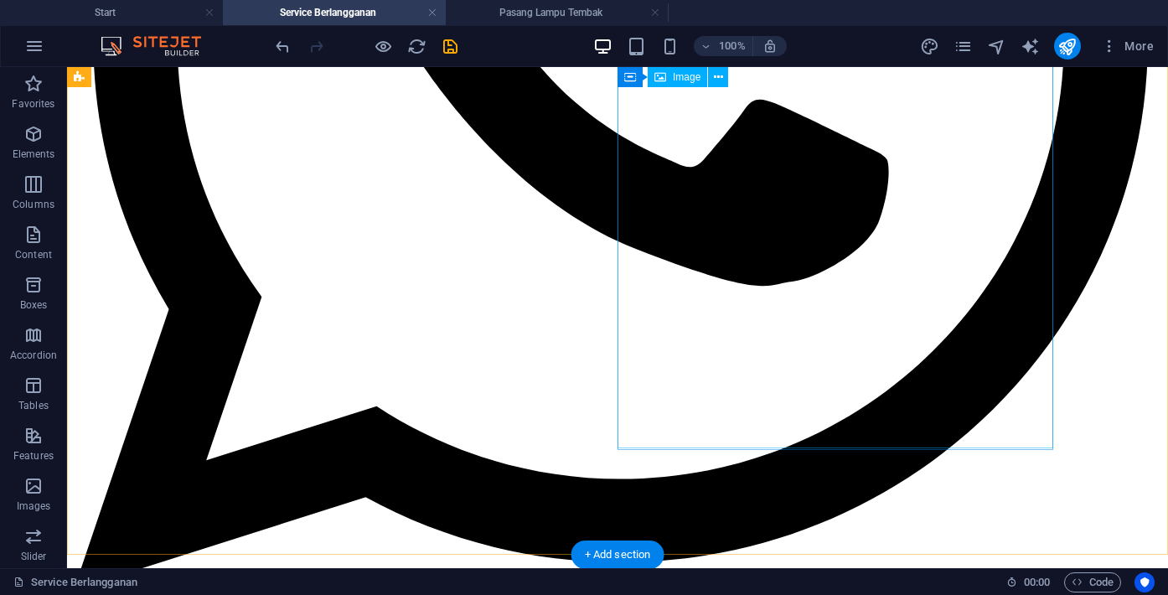
scroll to position [1159, 0]
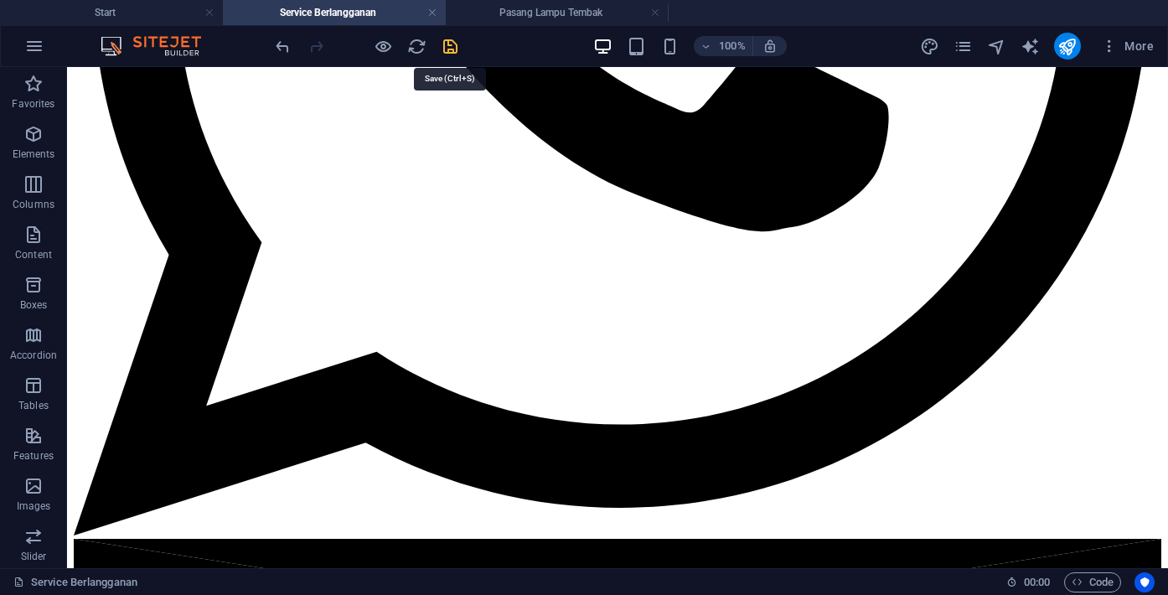
click at [447, 54] on icon "save" at bounding box center [450, 46] width 19 height 19
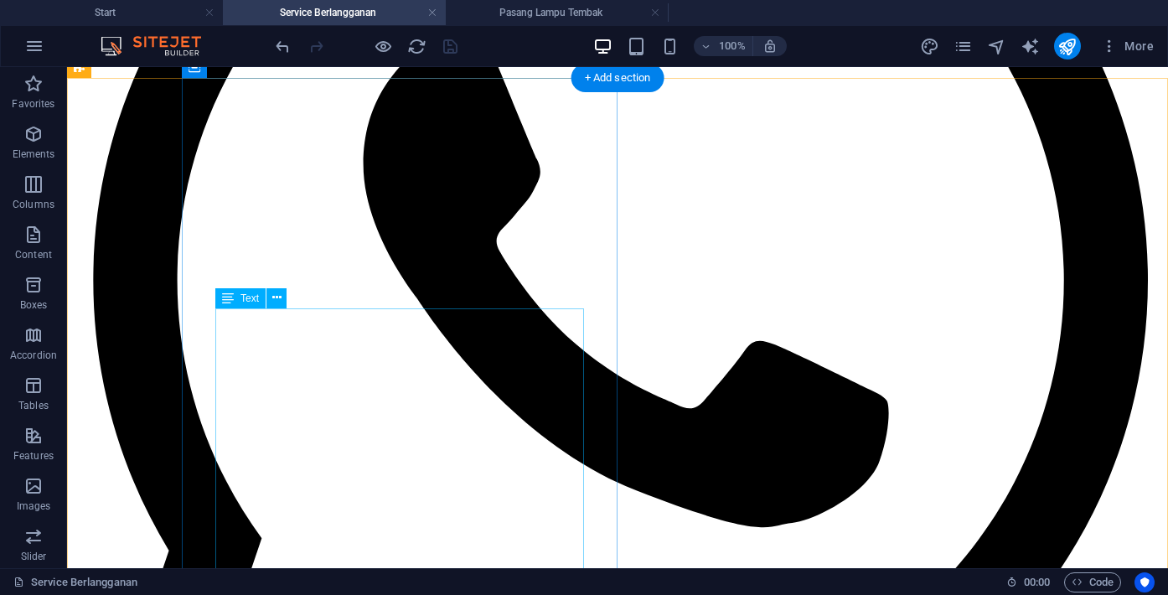
scroll to position [869, 0]
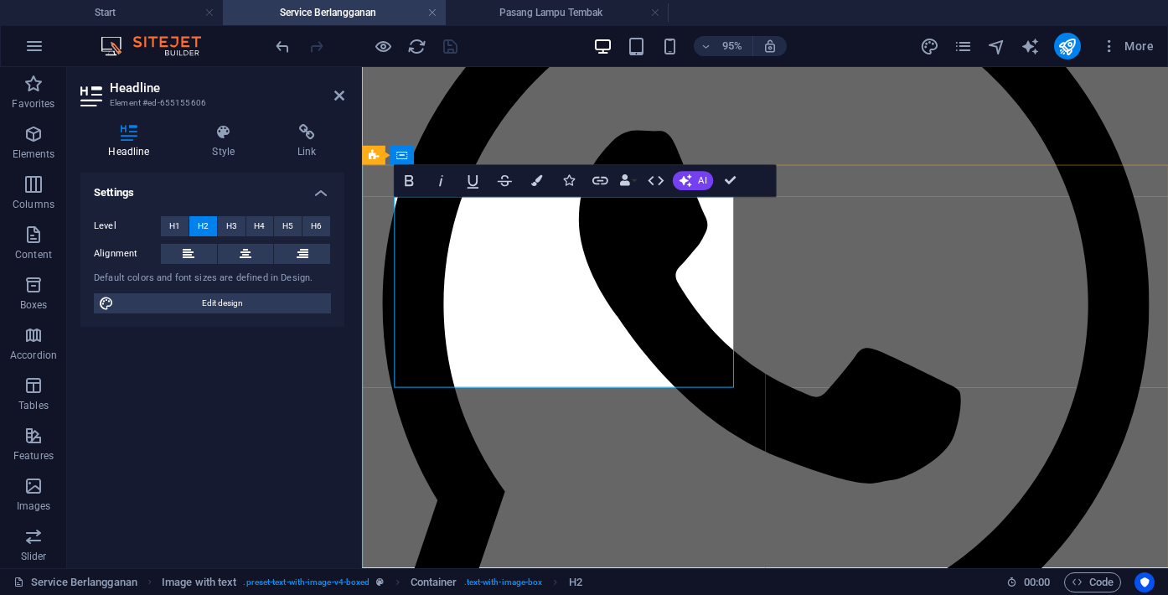
scroll to position [690, 0]
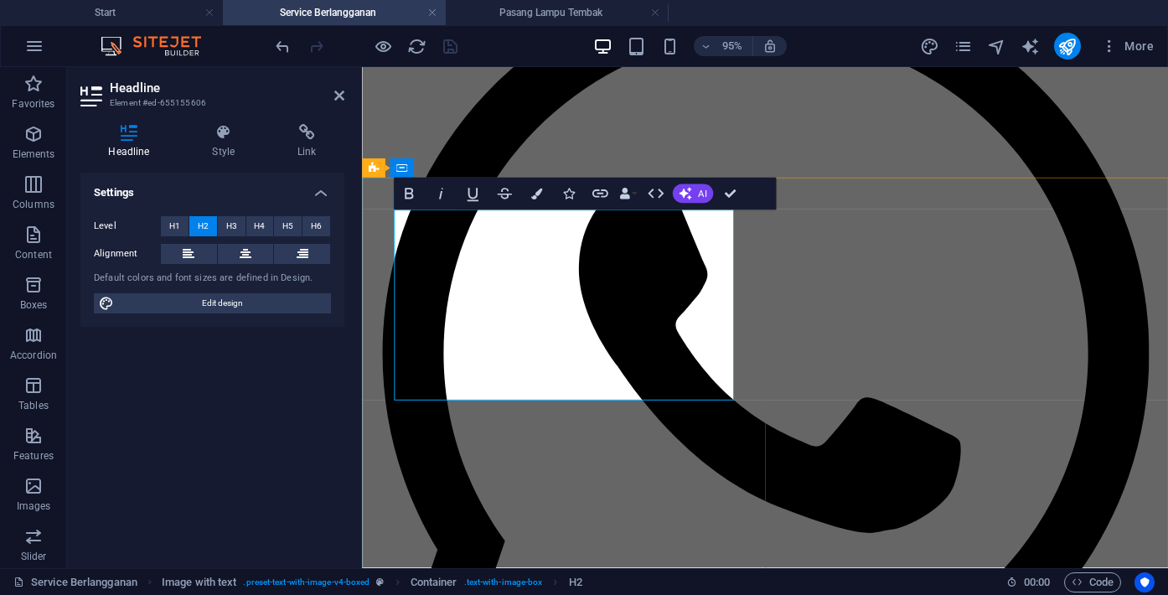
drag, startPoint x: 633, startPoint y: 311, endPoint x: 746, endPoint y: 395, distance: 140.8
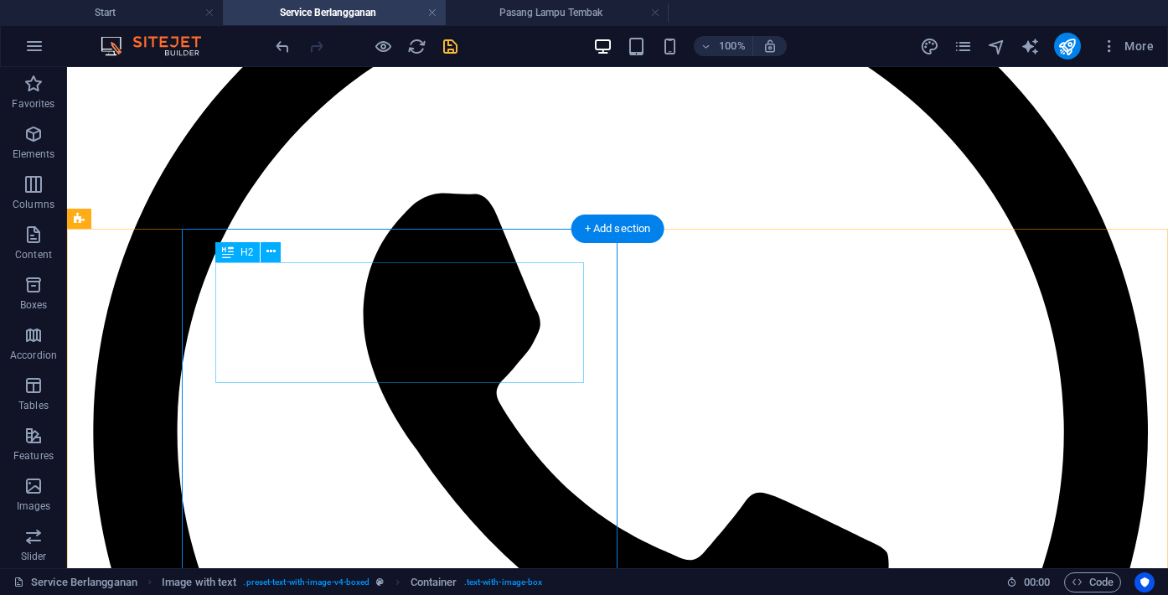
scroll to position [711, 0]
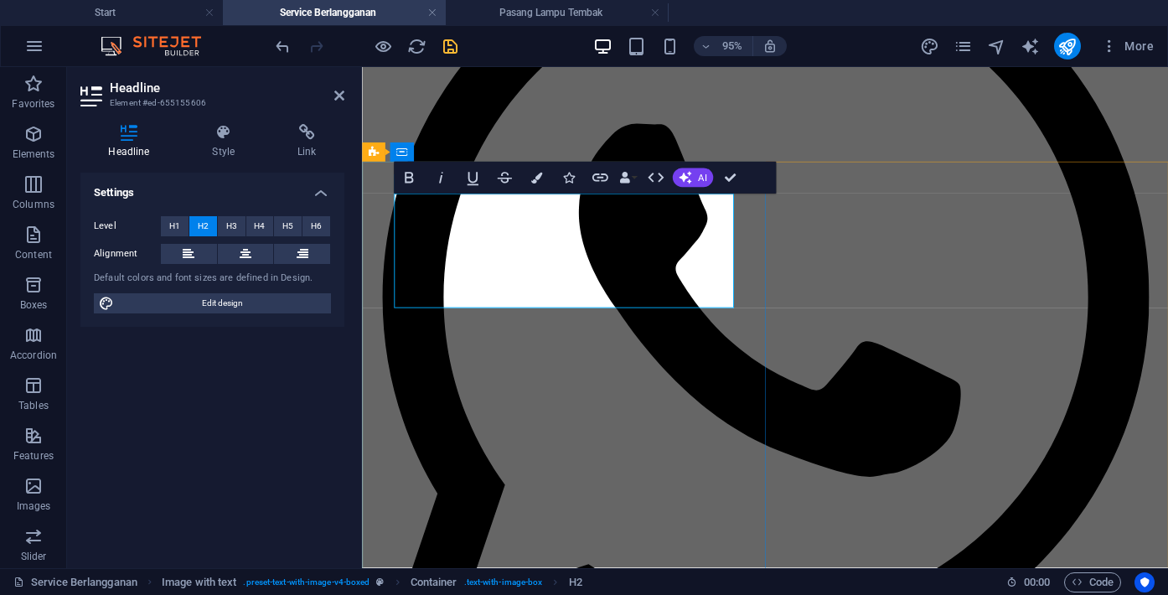
scroll to position [707, 0]
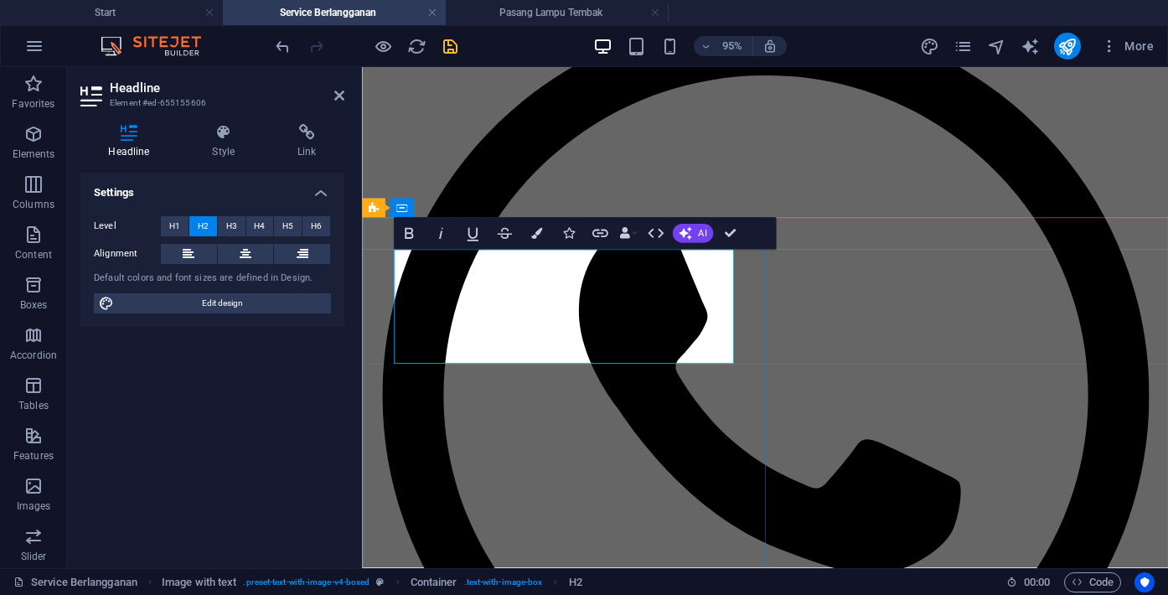
scroll to position [643, 0]
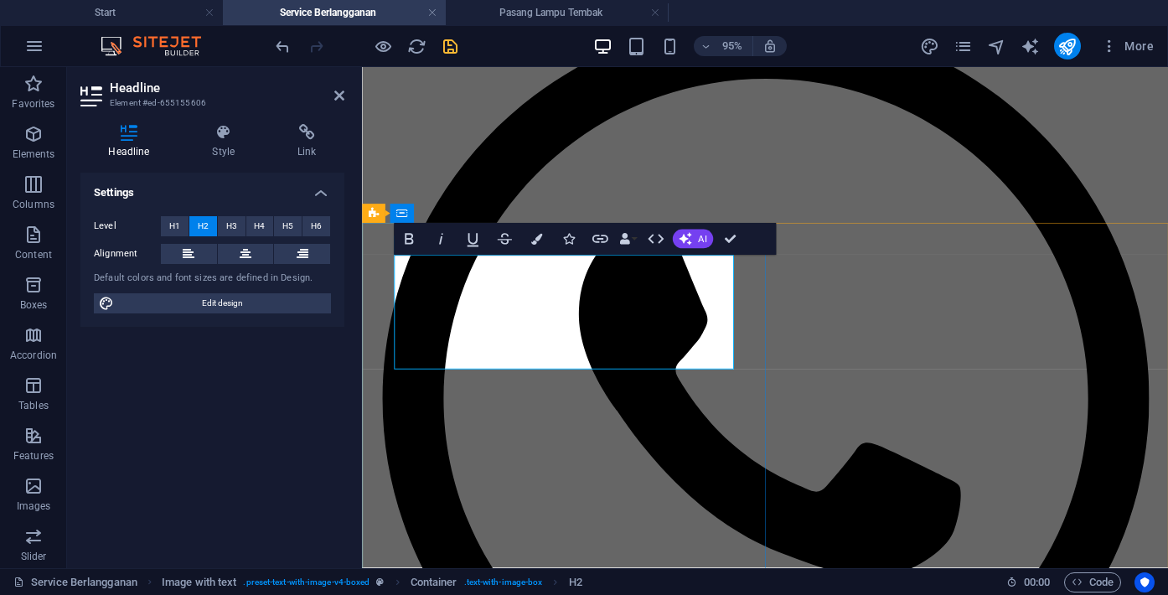
drag, startPoint x: 530, startPoint y: 275, endPoint x: 566, endPoint y: 313, distance: 52.8
drag, startPoint x: 654, startPoint y: 275, endPoint x: 748, endPoint y: 287, distance: 94.6
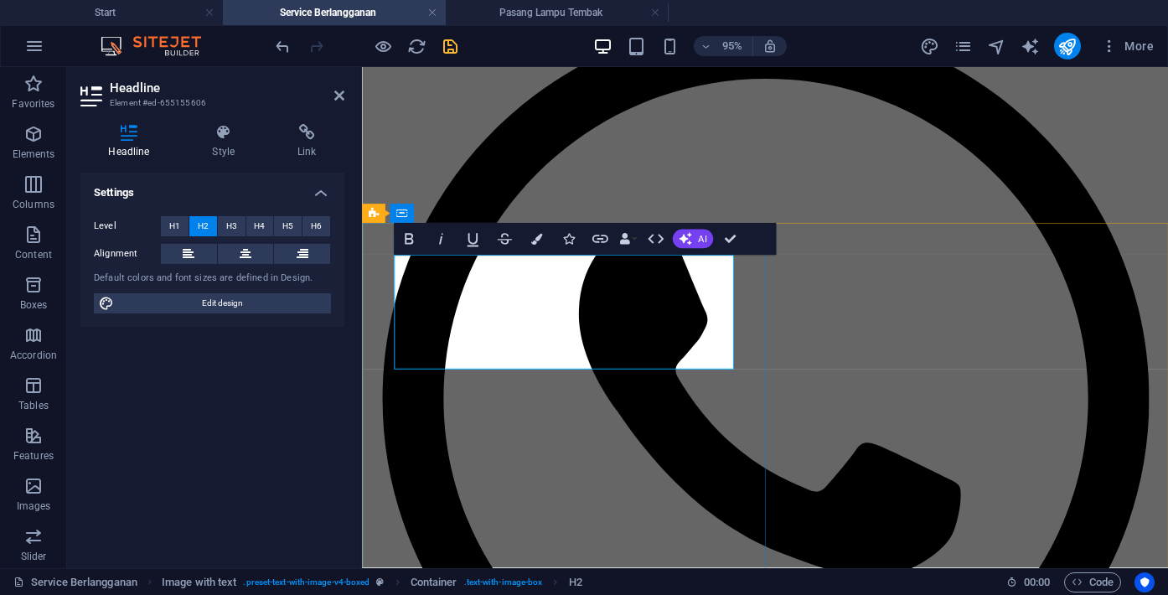
drag, startPoint x: 602, startPoint y: 323, endPoint x: 535, endPoint y: 322, distance: 67.1
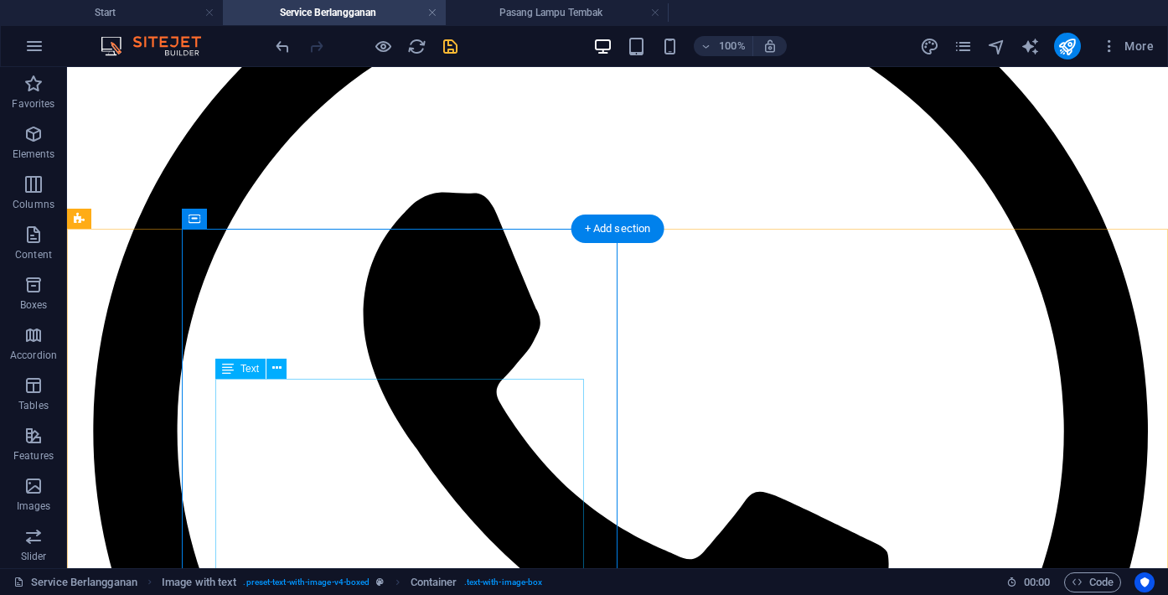
scroll to position [711, 0]
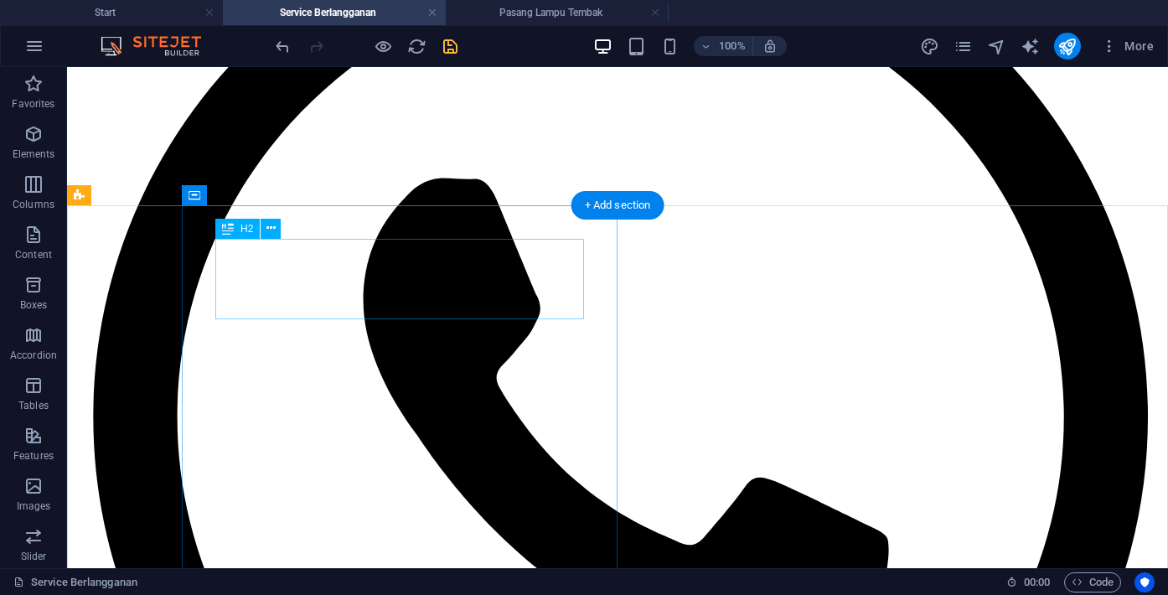
scroll to position [738, 0]
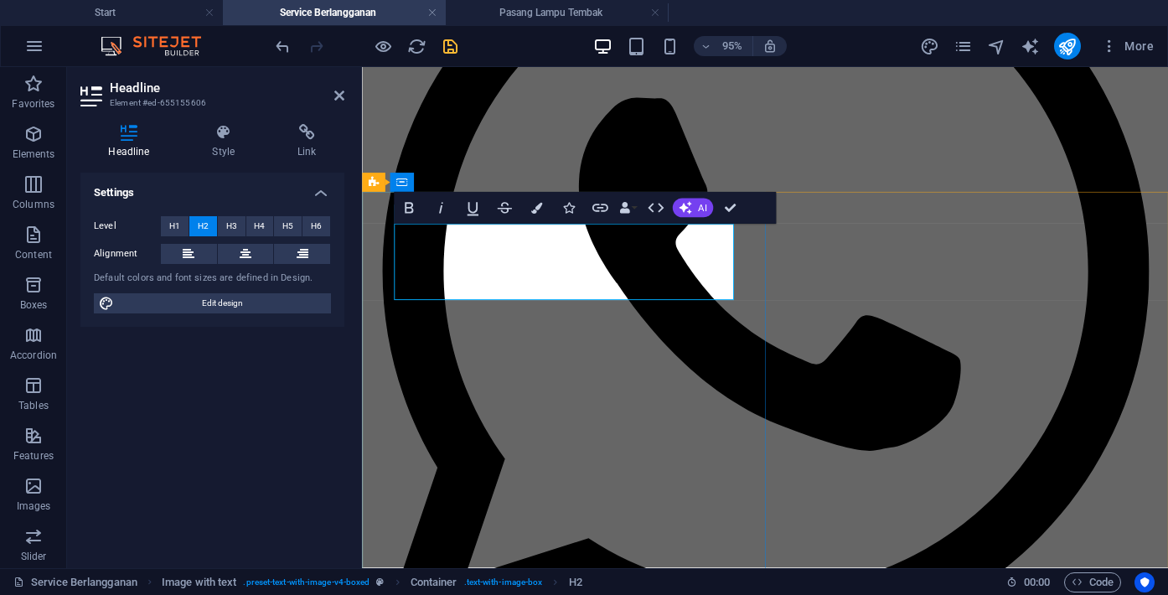
scroll to position [649, 0]
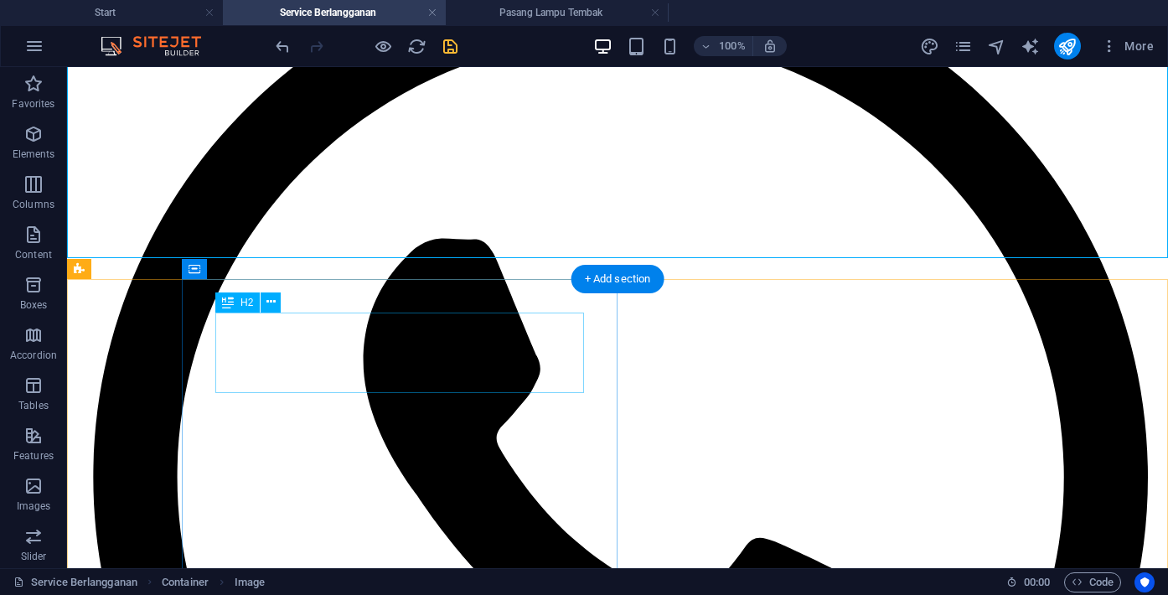
scroll to position [660, 0]
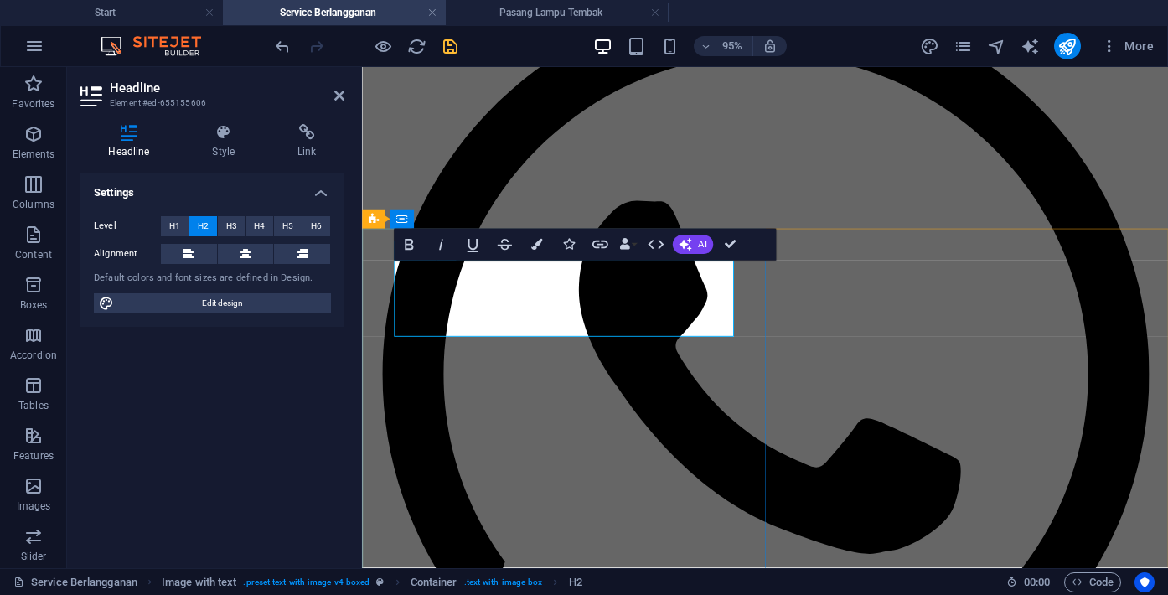
scroll to position [617, 0]
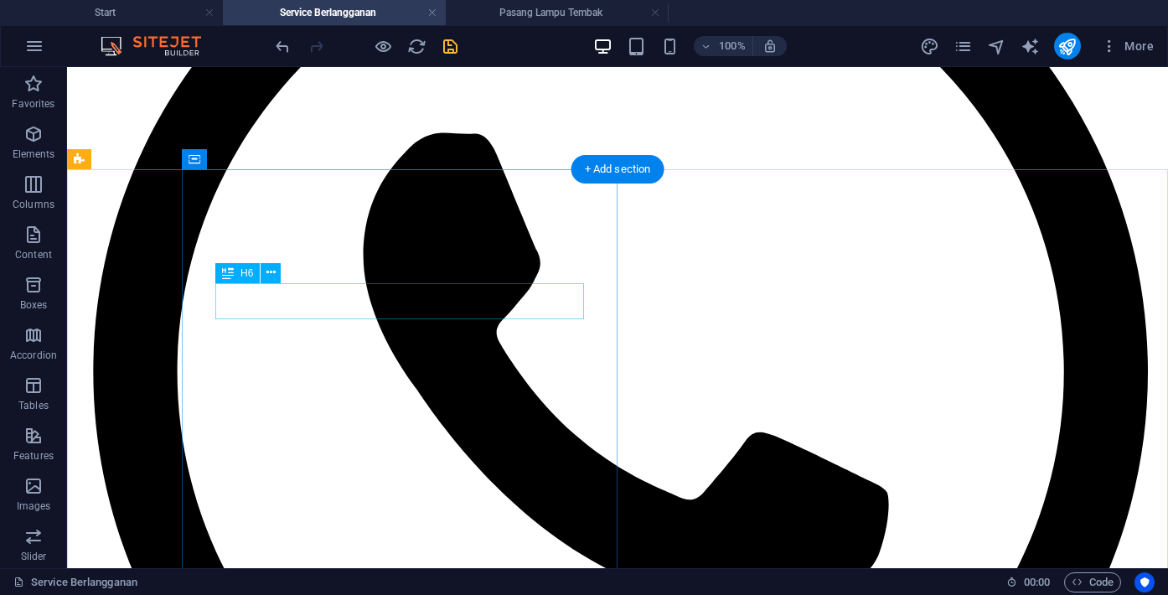
scroll to position [804, 0]
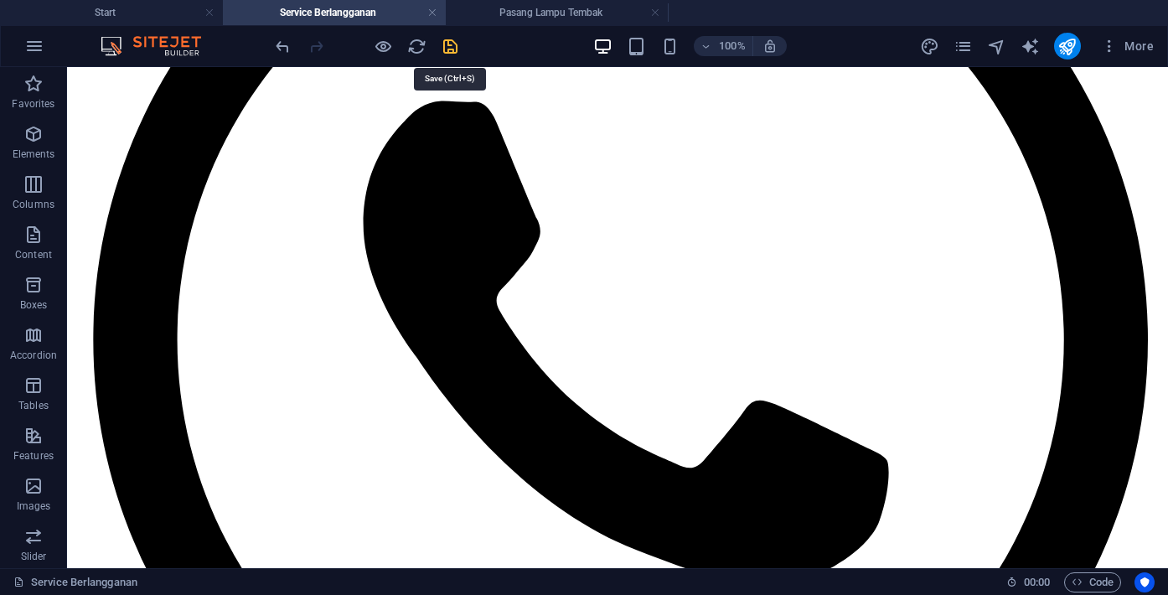
click at [455, 51] on icon "save" at bounding box center [450, 46] width 19 height 19
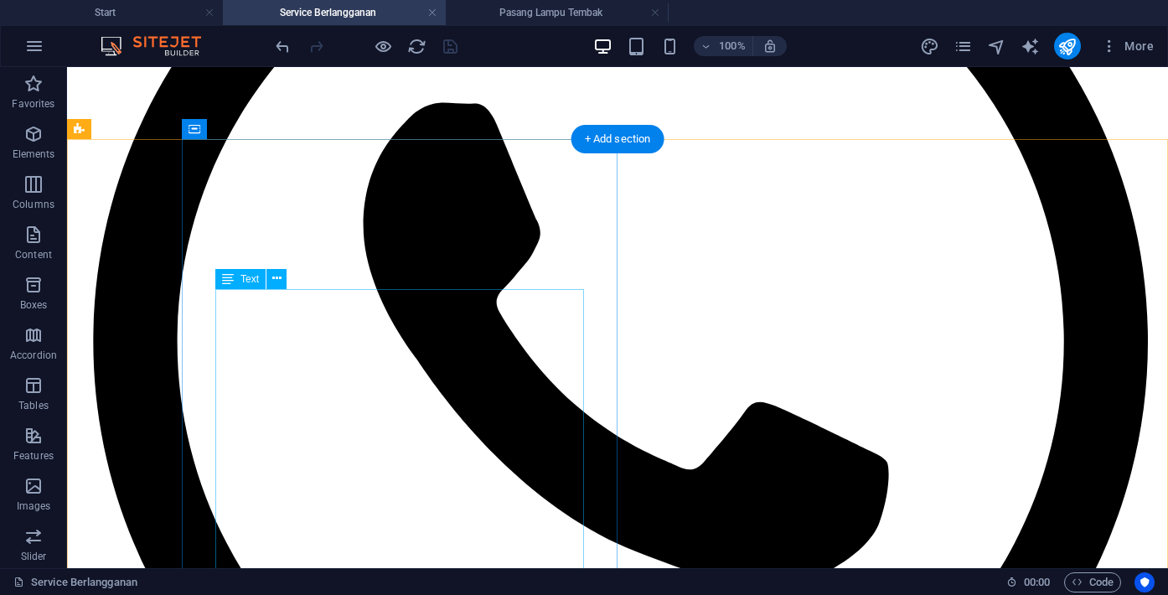
scroll to position [825, 0]
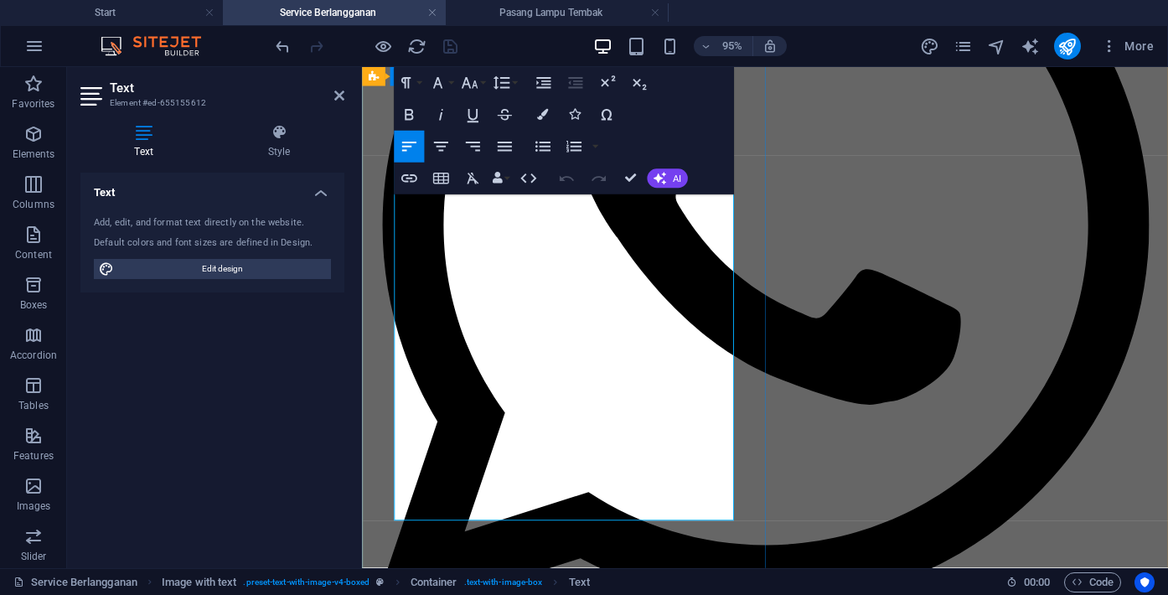
scroll to position [864, 0]
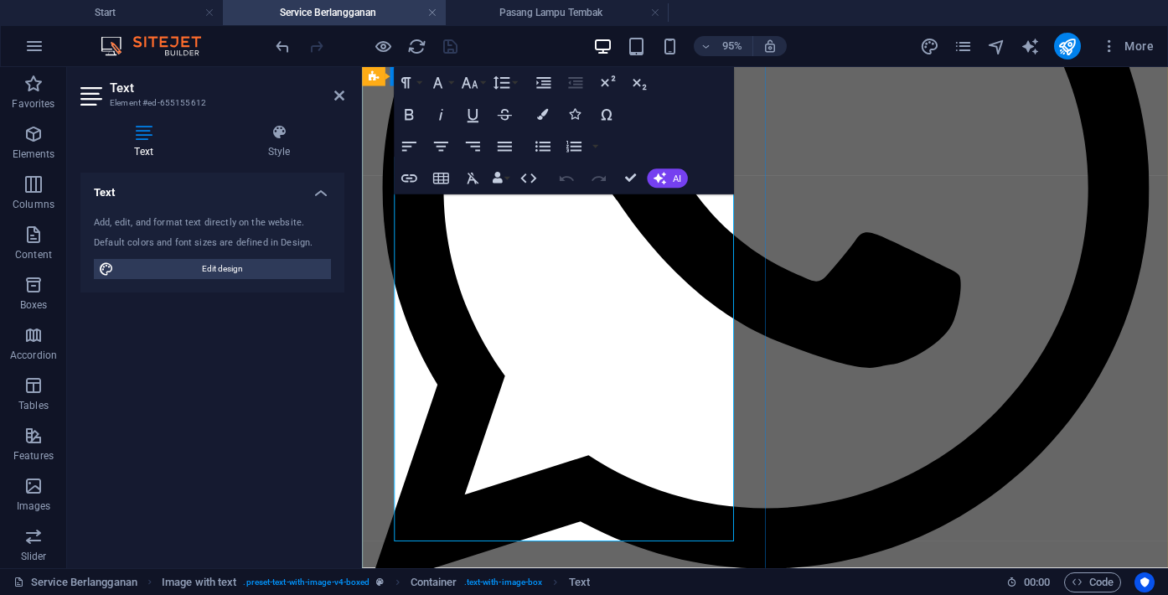
scroll to position [842, 0]
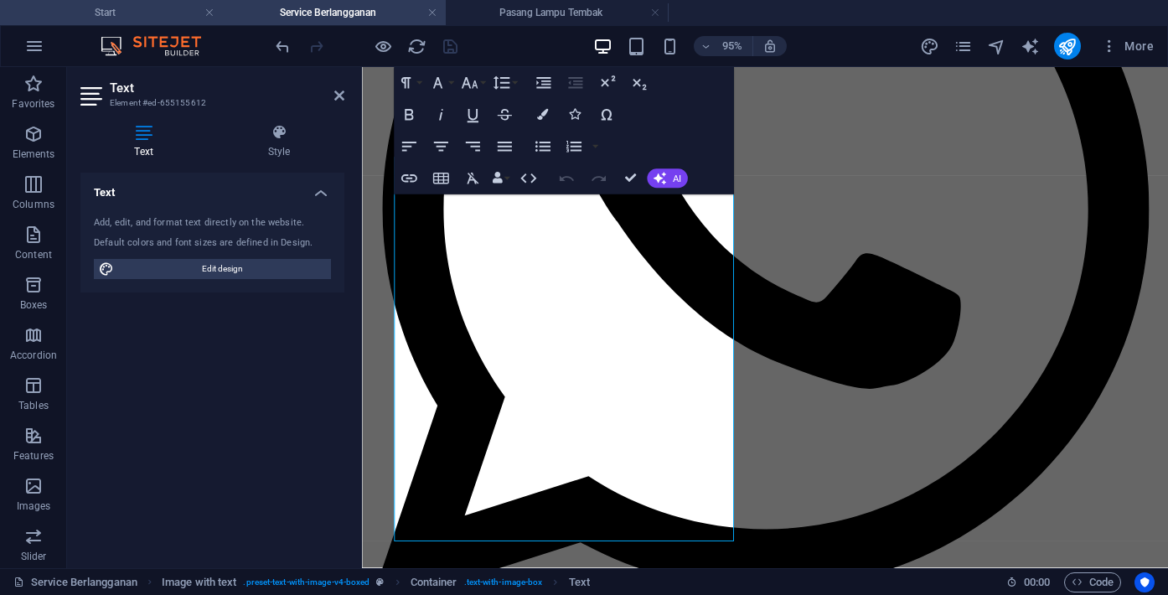
click at [132, 14] on h4 "Start" at bounding box center [111, 12] width 223 height 18
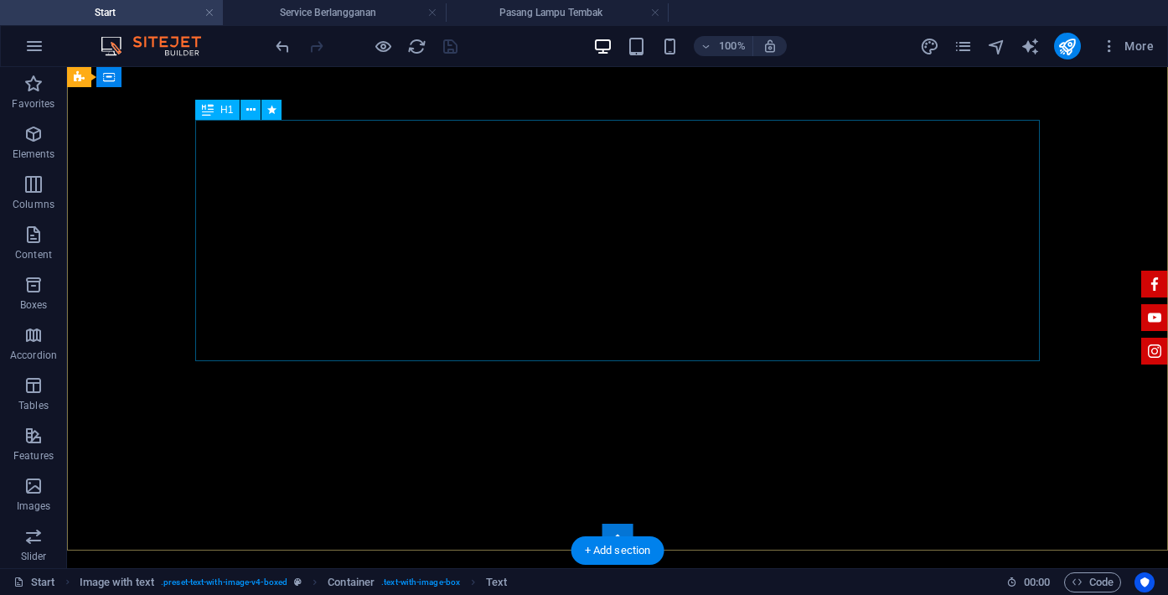
scroll to position [0, 0]
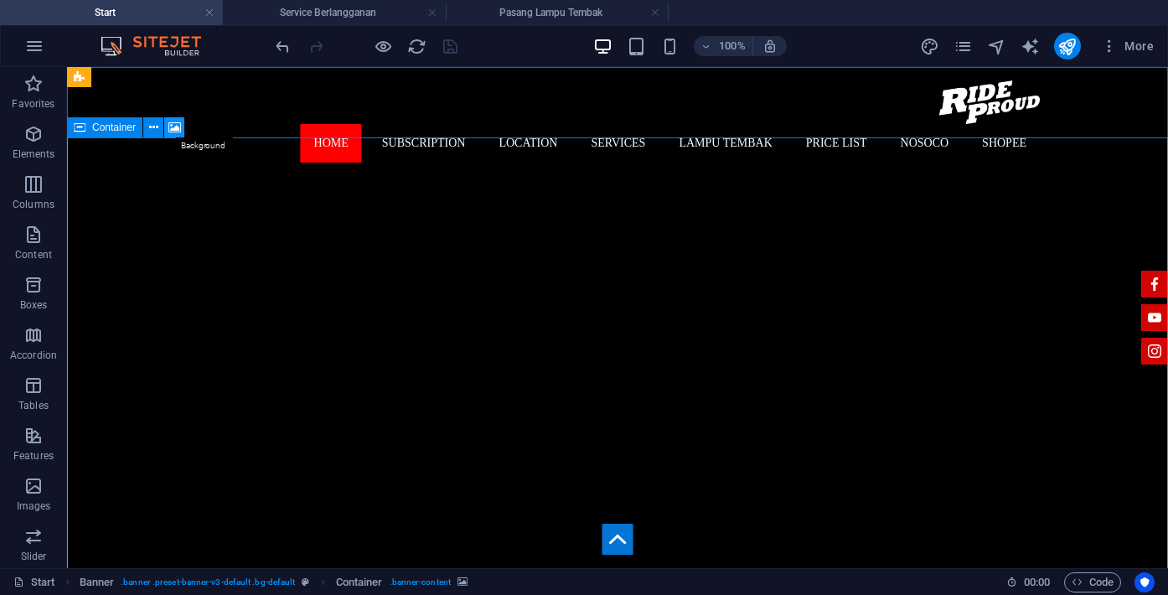
click at [176, 130] on icon at bounding box center [174, 128] width 13 height 18
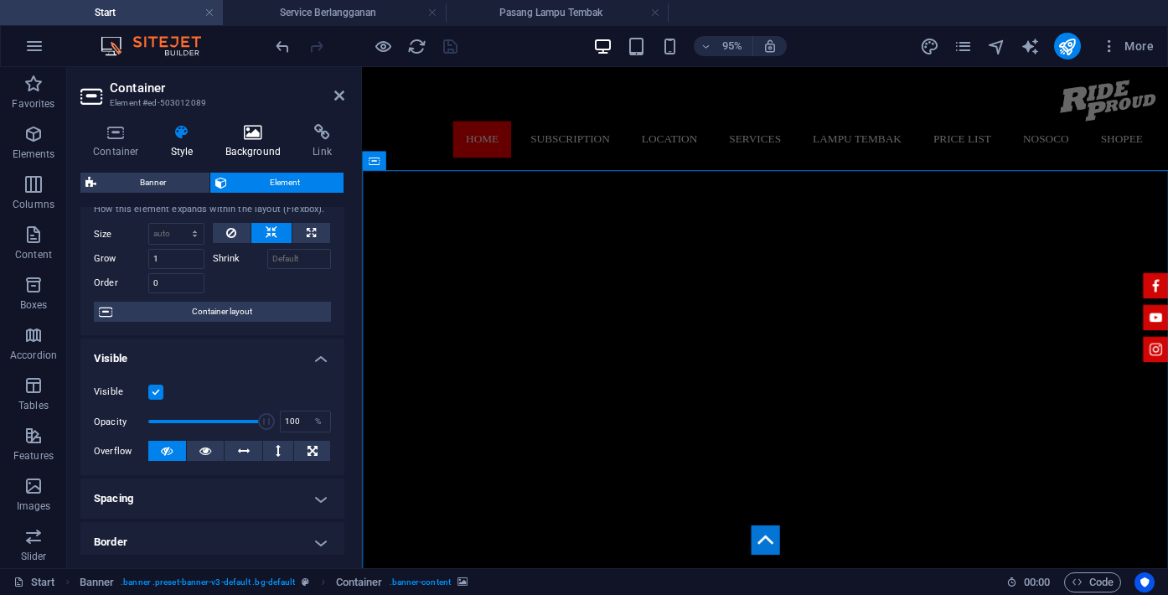
scroll to position [18, 0]
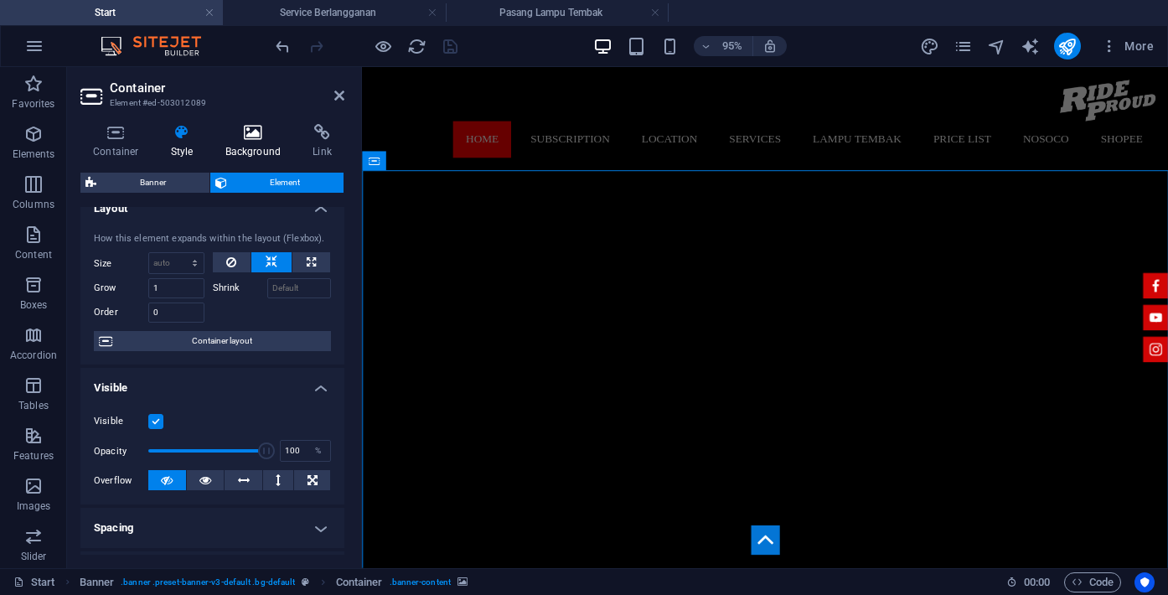
click at [262, 136] on icon at bounding box center [253, 132] width 81 height 17
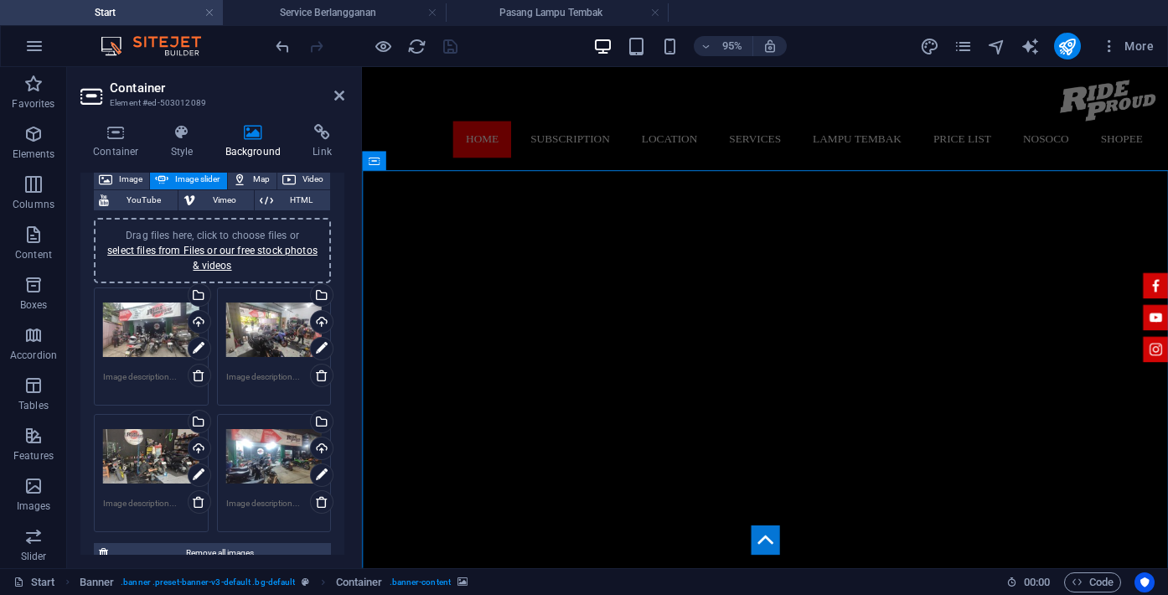
scroll to position [124, 0]
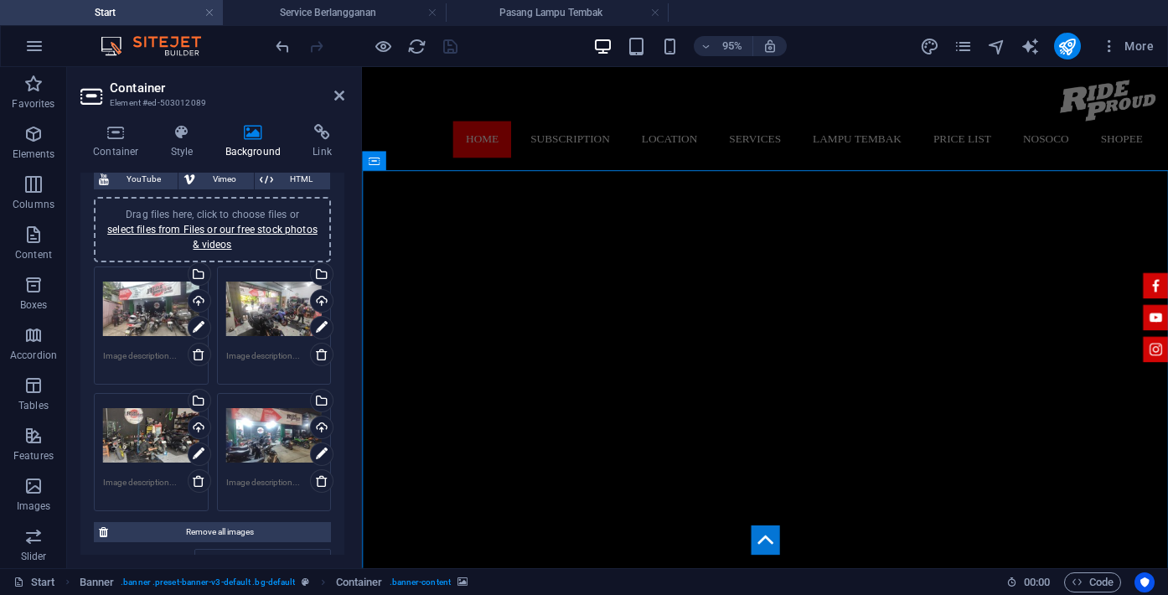
click at [160, 434] on div "Drag files here, click to choose files or select files from Files or our free s…" at bounding box center [151, 435] width 96 height 67
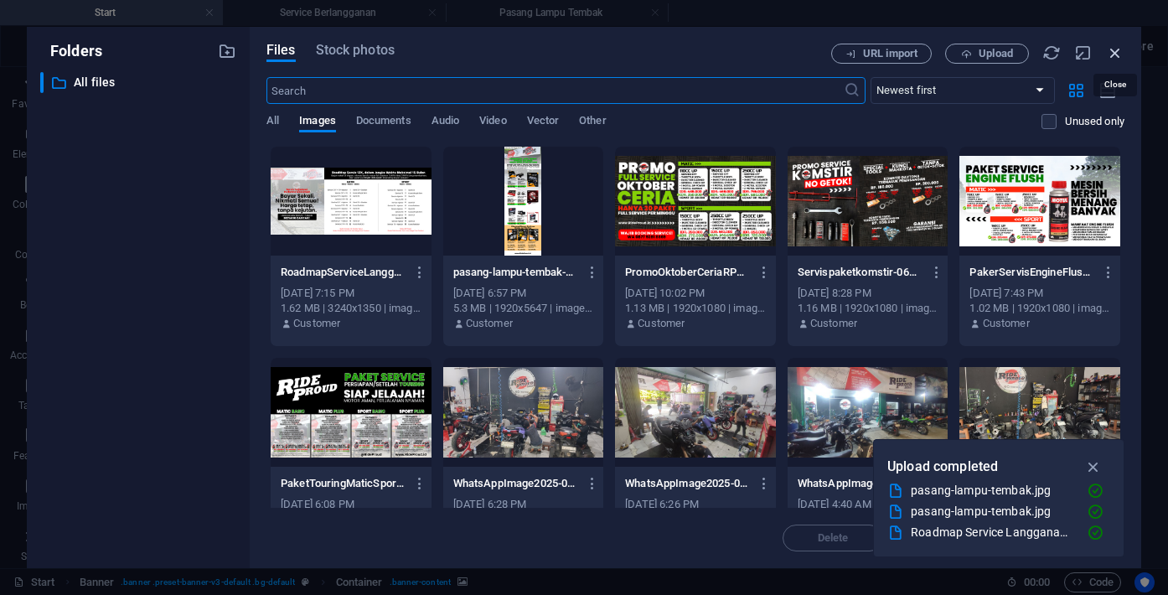
click at [1122, 49] on icon "button" at bounding box center [1115, 53] width 18 height 18
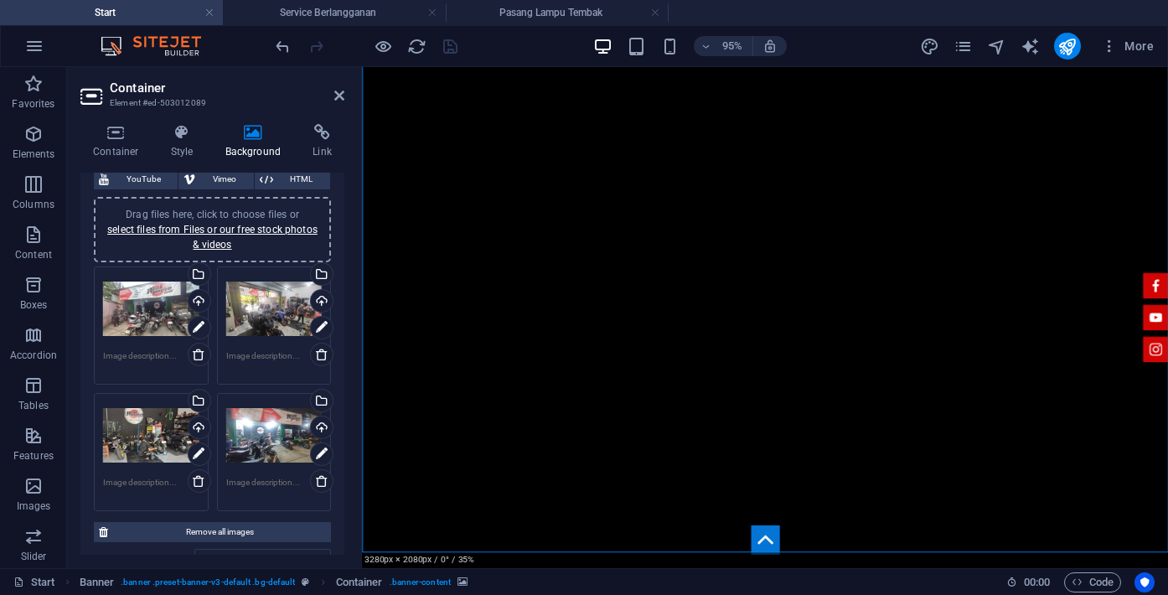
scroll to position [220, 0]
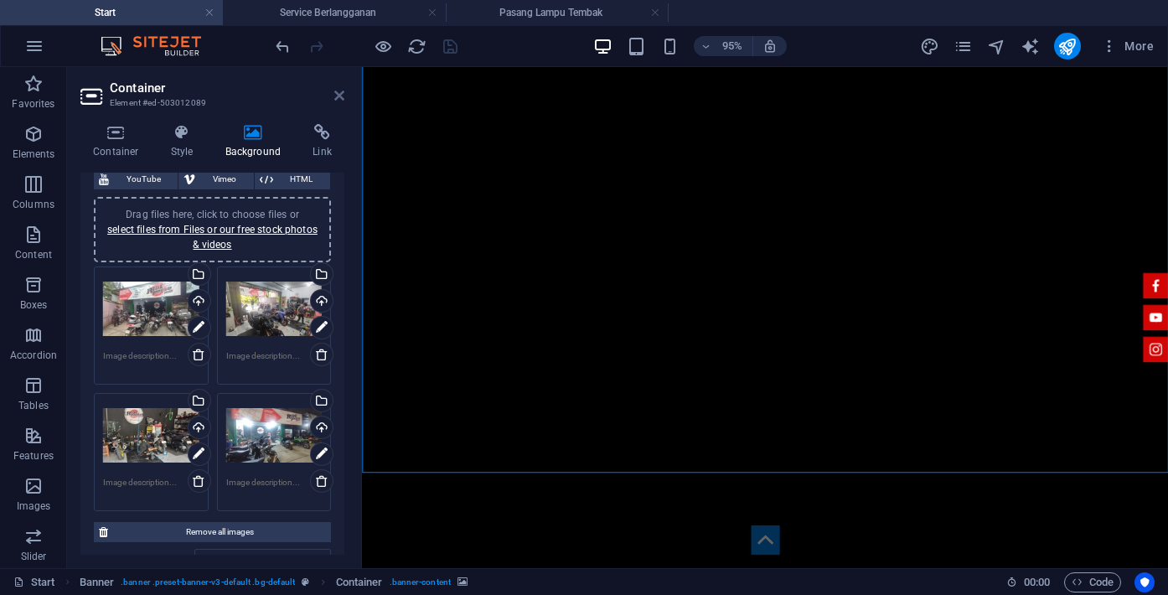
click at [338, 97] on icon at bounding box center [339, 95] width 10 height 13
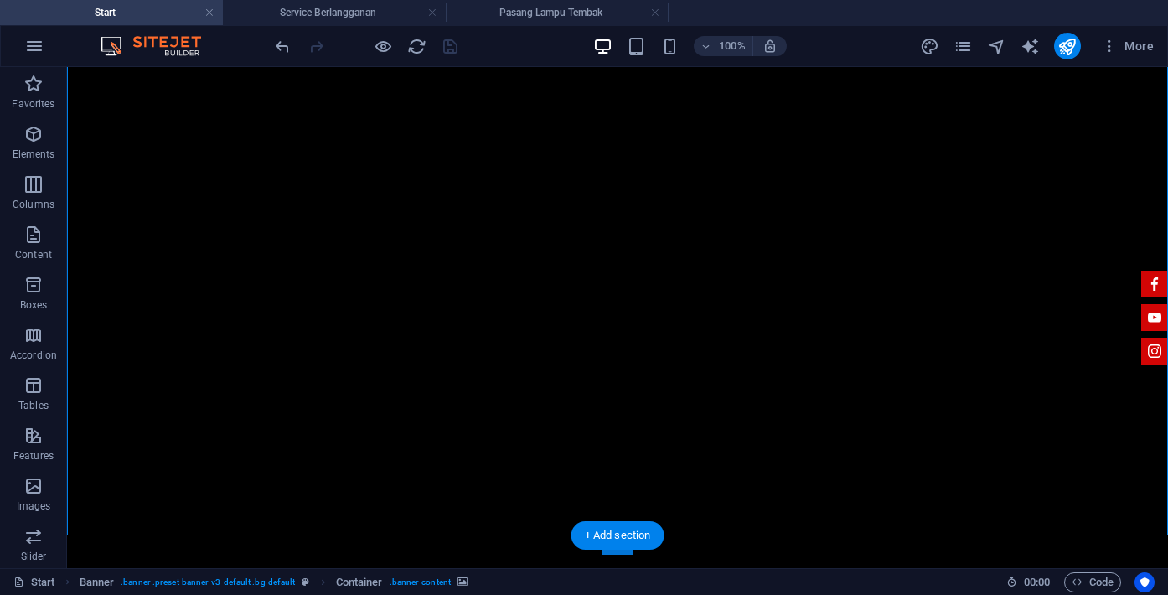
scroll to position [135, 0]
click at [1167, 54] on button "button" at bounding box center [1168, 54] width 0 height 0
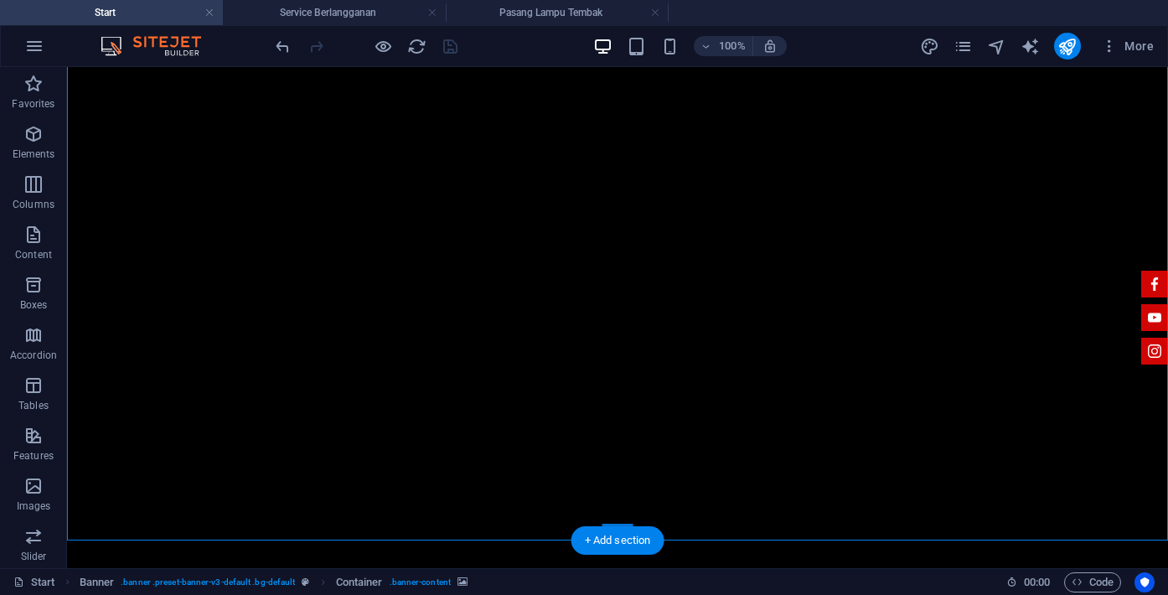
click at [1167, 54] on button "button" at bounding box center [1168, 54] width 0 height 0
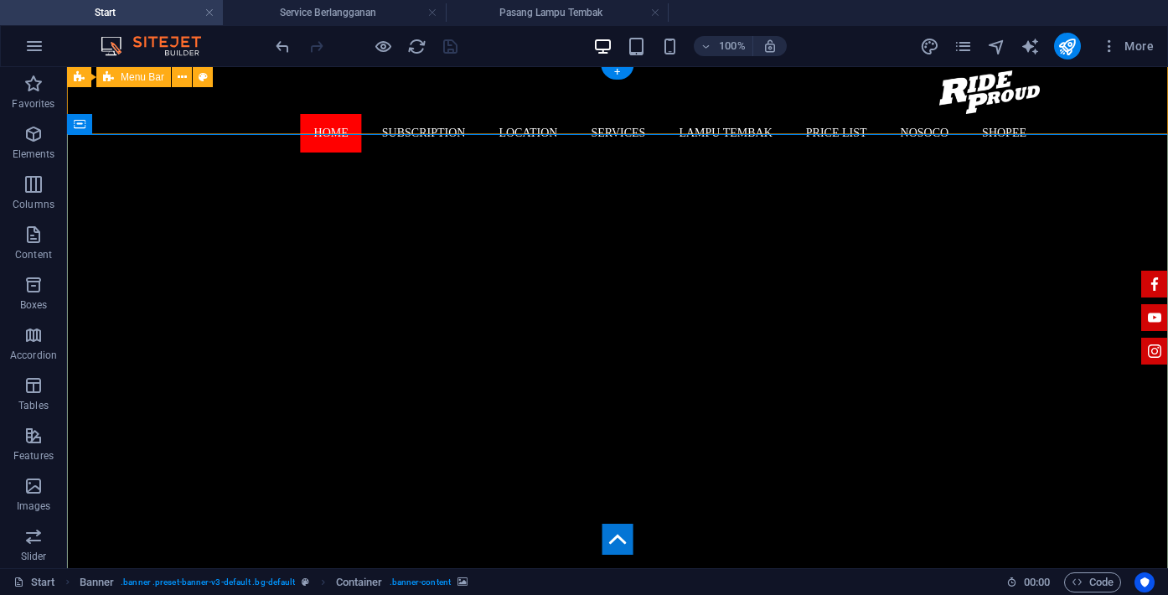
scroll to position [3, 0]
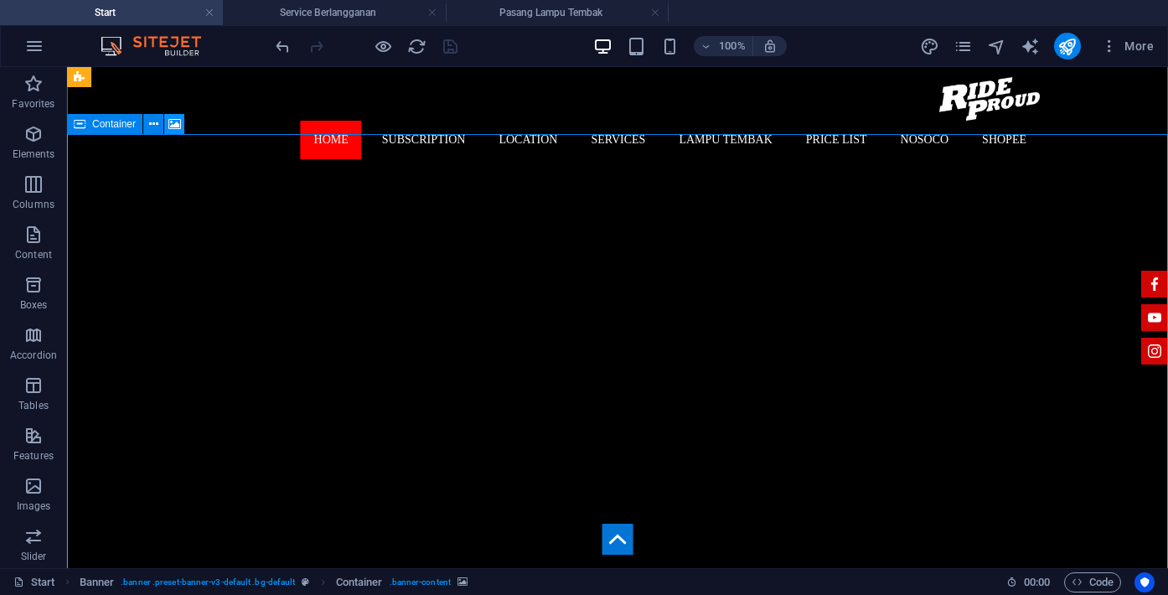
click at [176, 120] on icon at bounding box center [174, 125] width 13 height 18
select select "ms"
select select "s"
select select "progressive"
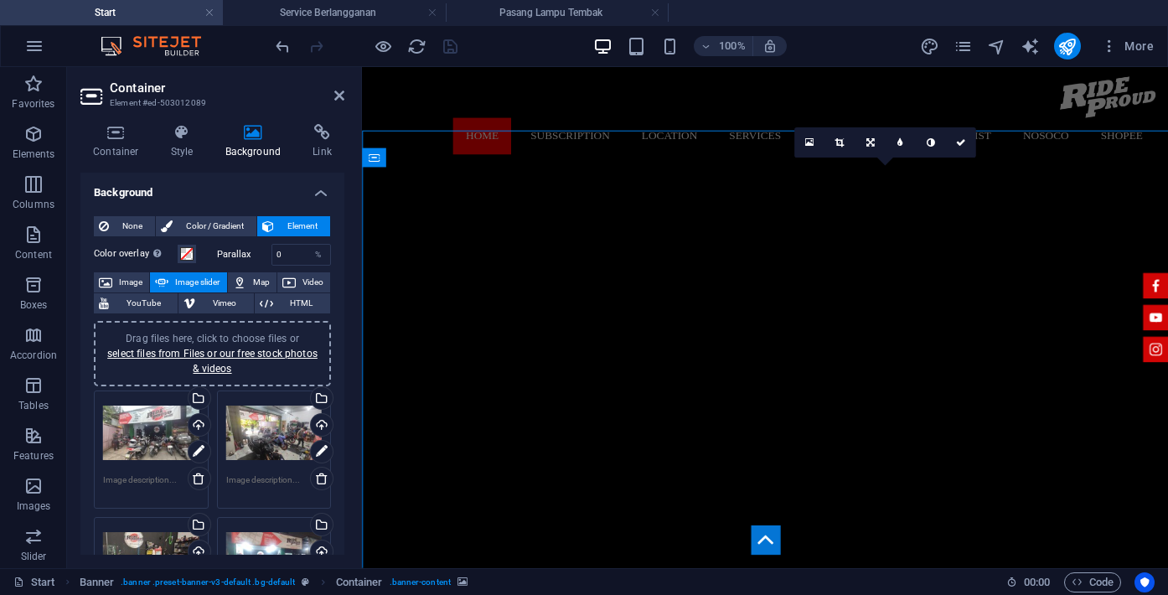
click at [176, 120] on div "Container Style Background Link Size Height Default px rem % vh vw Min. height …" at bounding box center [212, 340] width 291 height 458
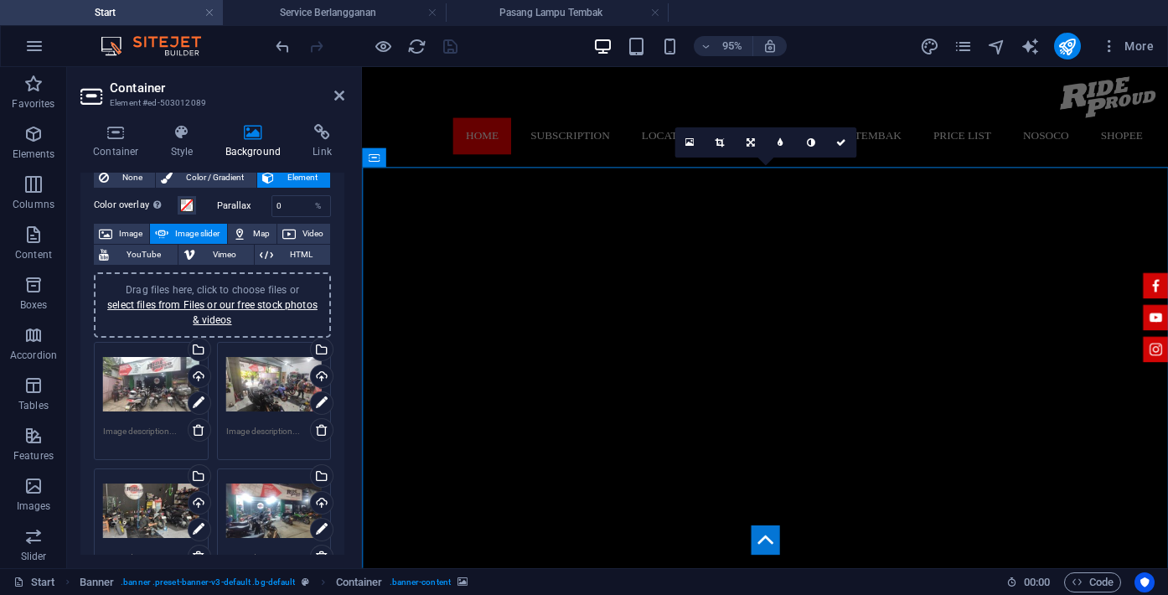
scroll to position [57, 0]
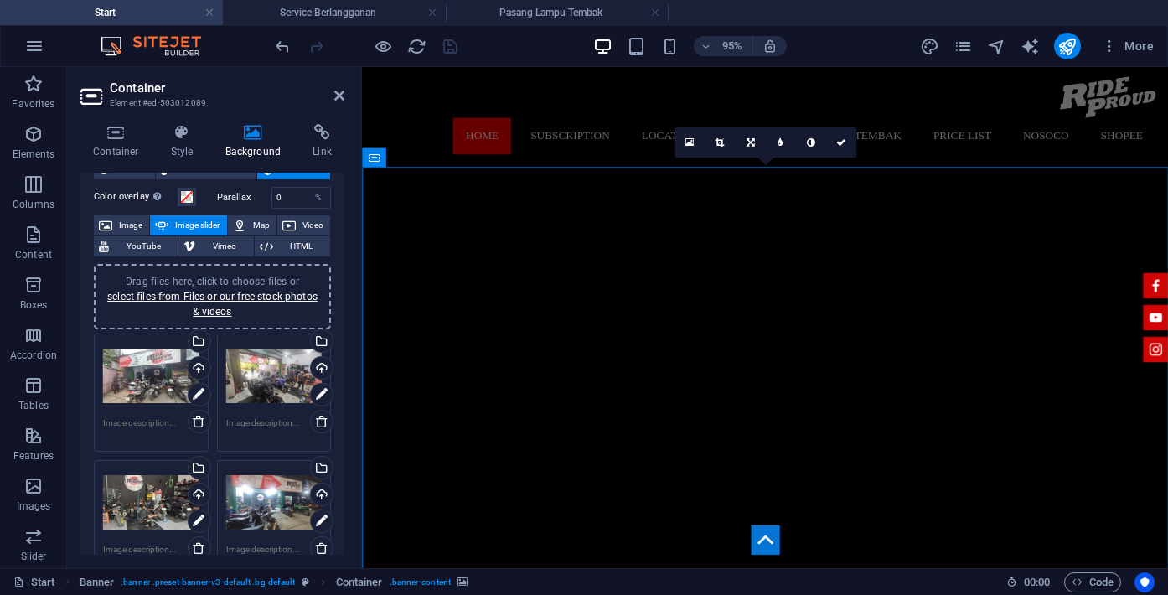
click at [268, 365] on div "Drag files here, click to choose files or select files from Files or our free s…" at bounding box center [274, 376] width 96 height 67
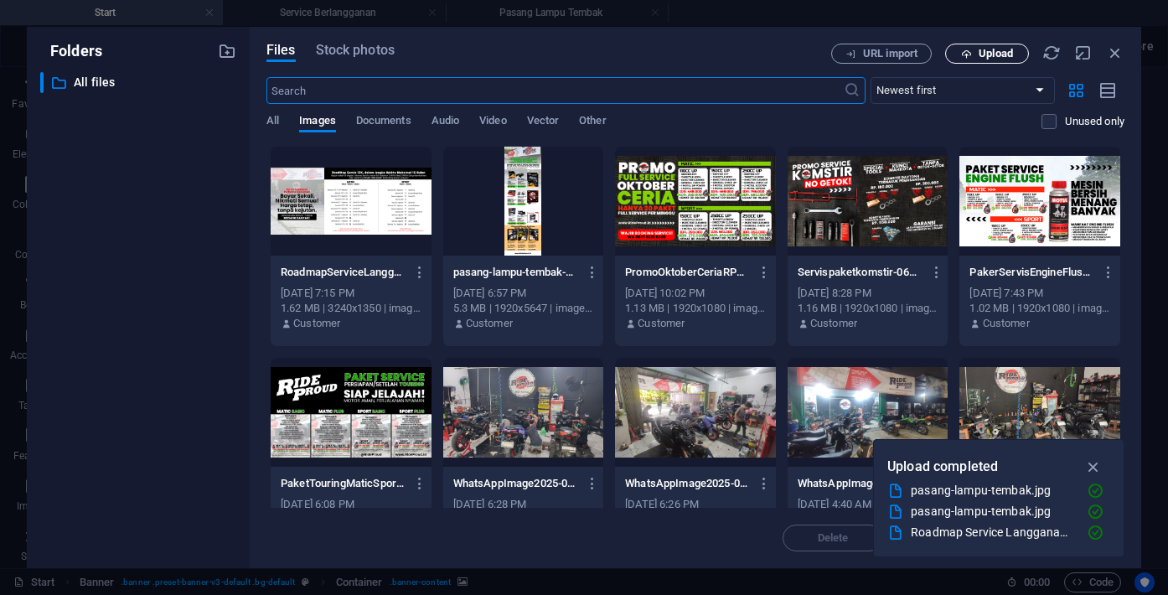
click at [992, 54] on span "Upload" at bounding box center [996, 54] width 34 height 10
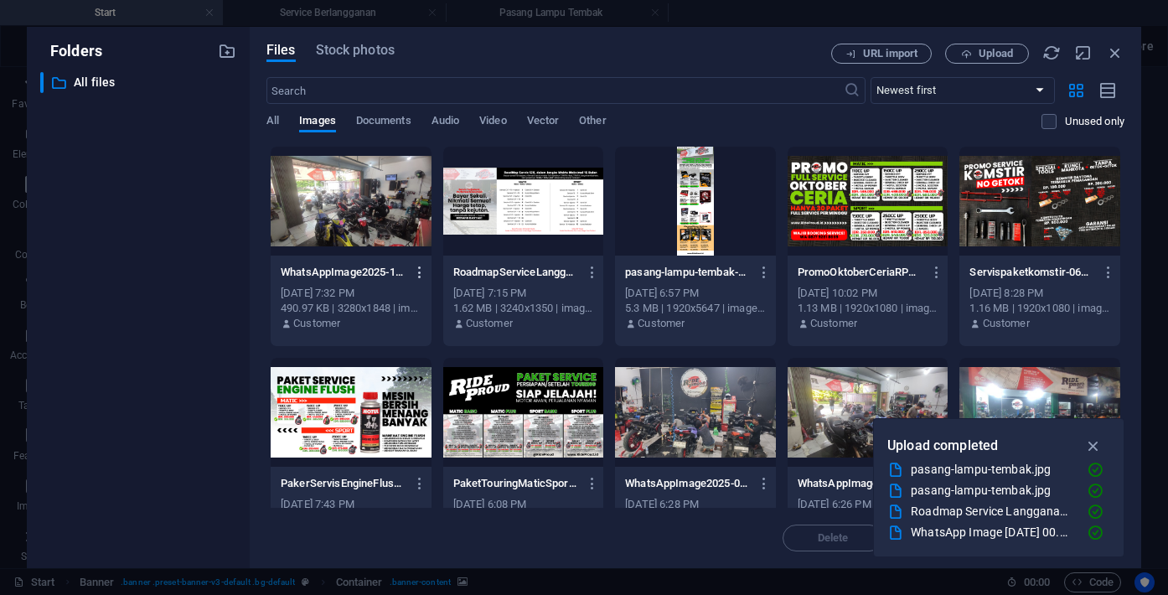
click at [420, 274] on icon "button" at bounding box center [420, 272] width 16 height 15
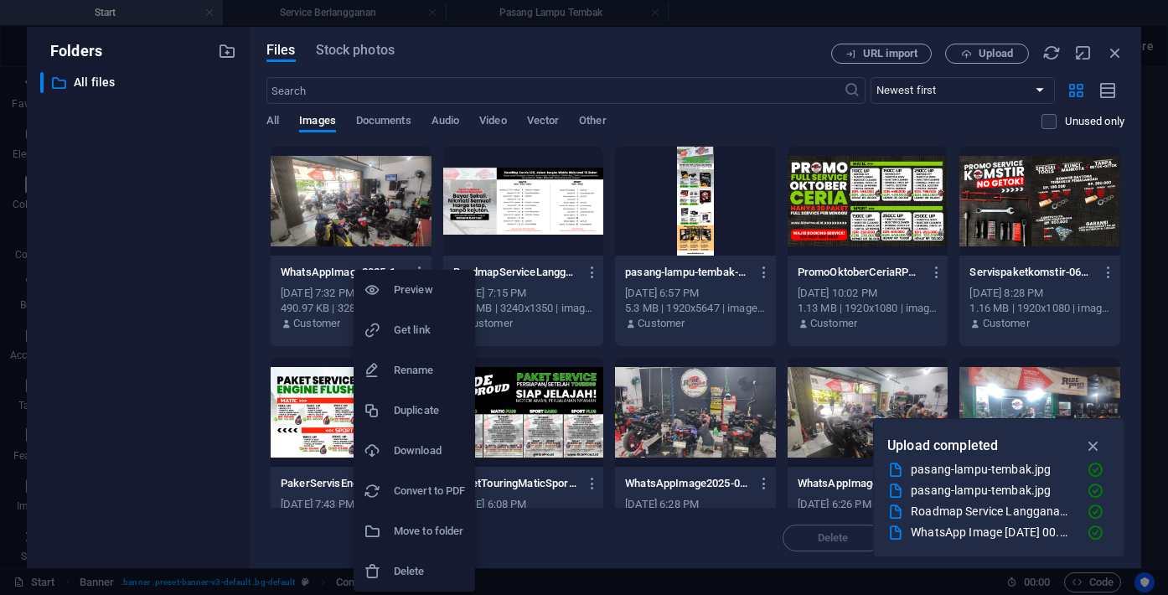
click at [430, 376] on h6 "Rename" at bounding box center [429, 370] width 71 height 20
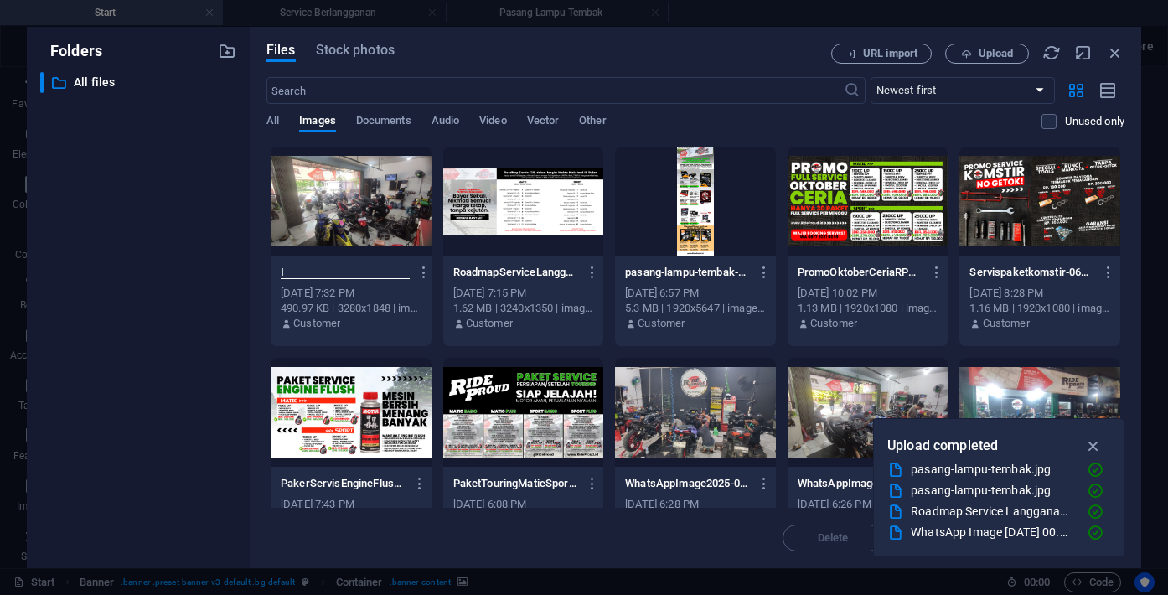
scroll to position [0, 0]
type input "Inside RPG"
click at [292, 231] on div at bounding box center [351, 201] width 161 height 109
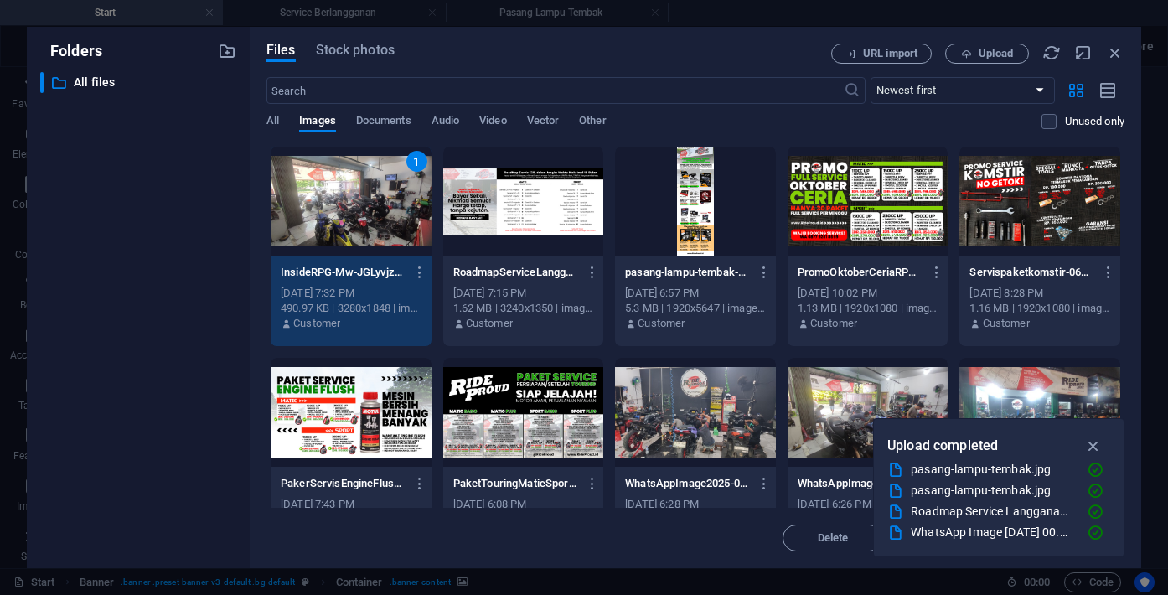
click at [349, 218] on div "1" at bounding box center [351, 201] width 161 height 109
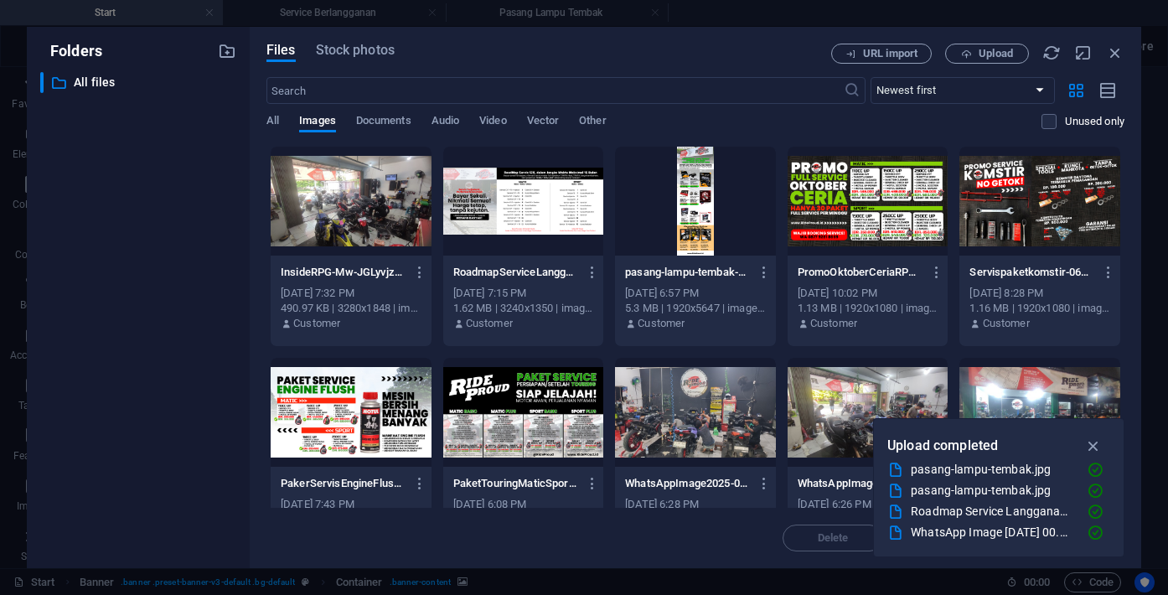
click at [349, 218] on div at bounding box center [351, 201] width 161 height 109
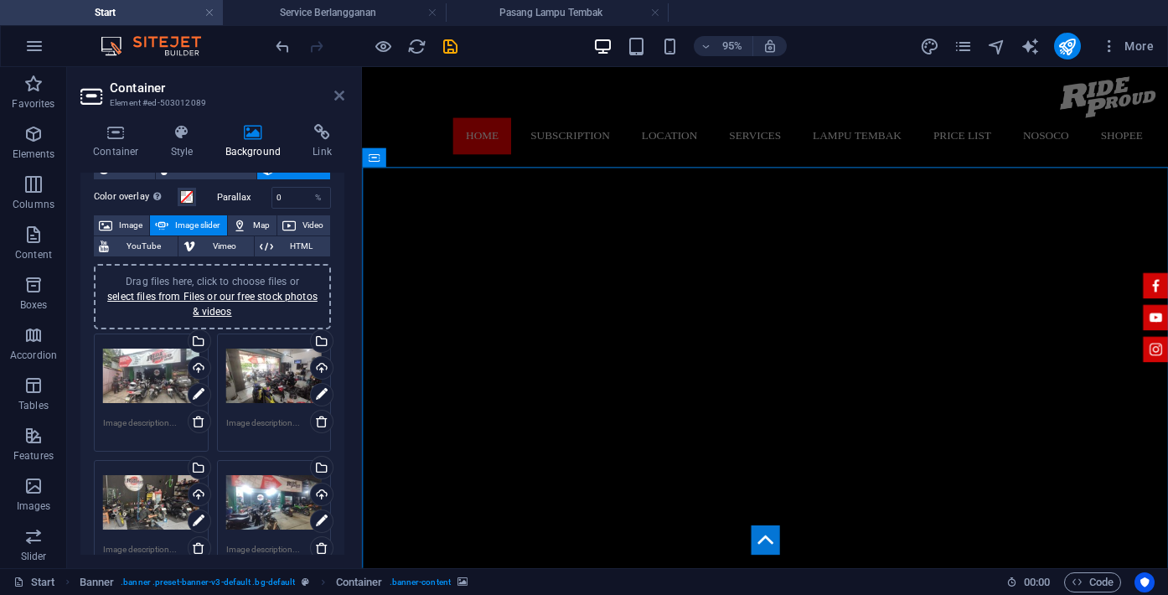
click at [335, 98] on icon at bounding box center [339, 95] width 10 height 13
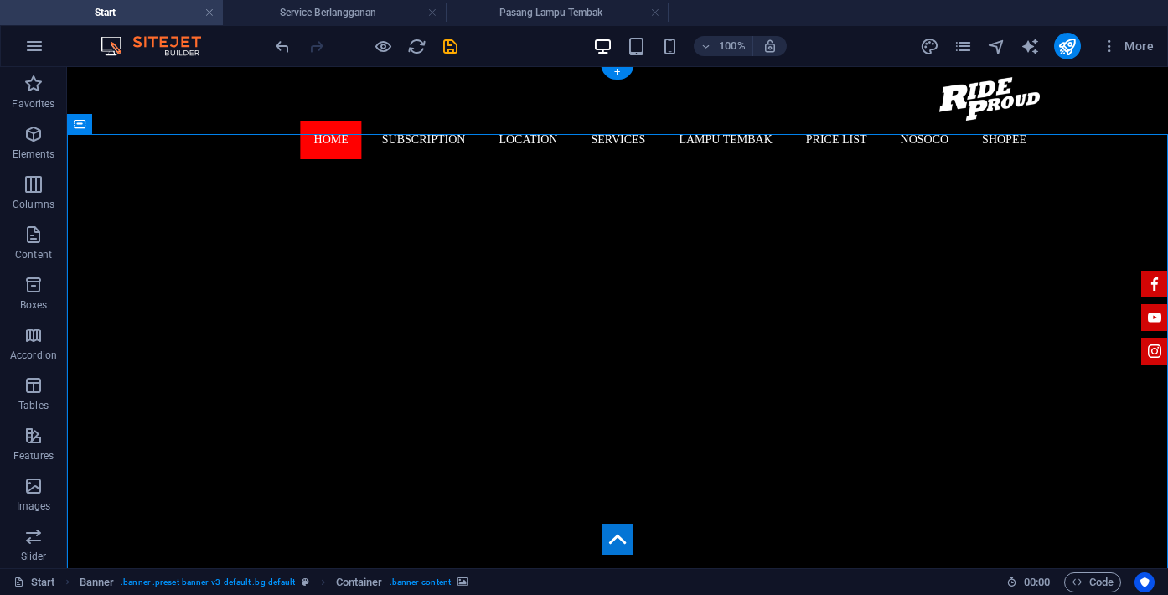
click at [1167, 185] on button "button" at bounding box center [1168, 185] width 0 height 0
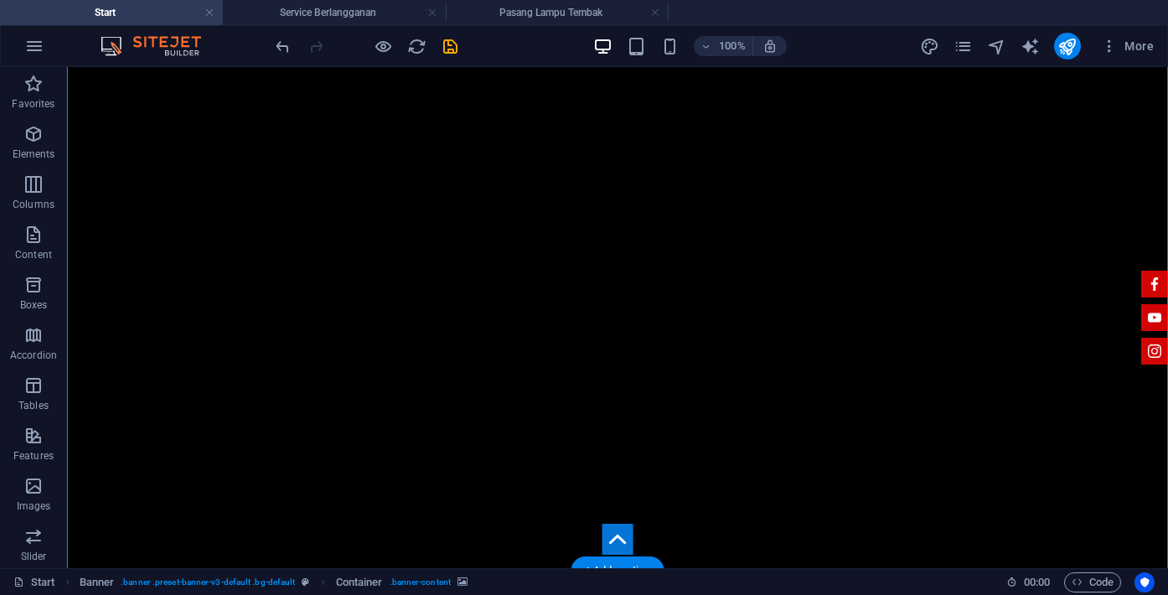
scroll to position [109, 0]
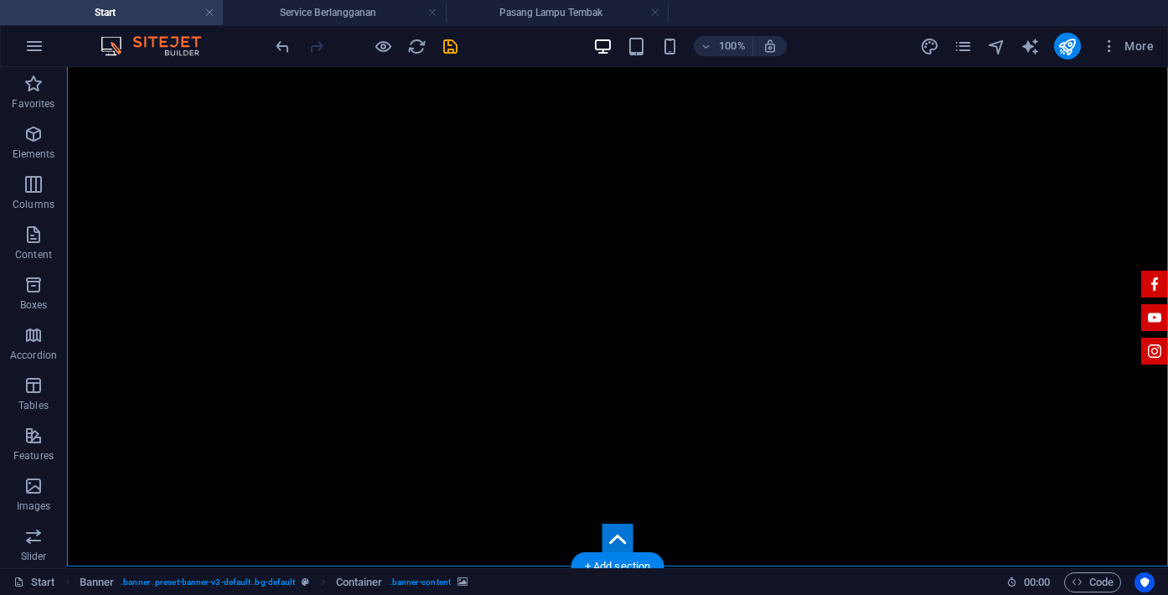
click at [1167, 80] on button "button" at bounding box center [1168, 80] width 0 height 0
click at [1167, 97] on button "button" at bounding box center [1168, 97] width 0 height 0
click at [447, 47] on icon "save" at bounding box center [450, 46] width 19 height 19
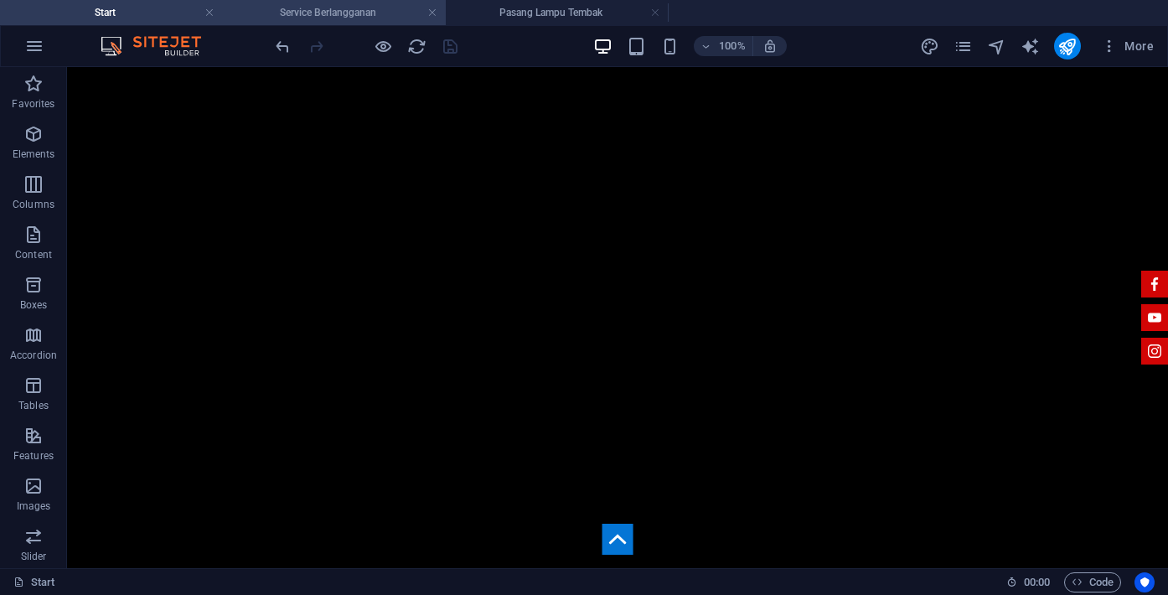
click at [344, 11] on h4 "Service Berlangganan" at bounding box center [334, 12] width 223 height 18
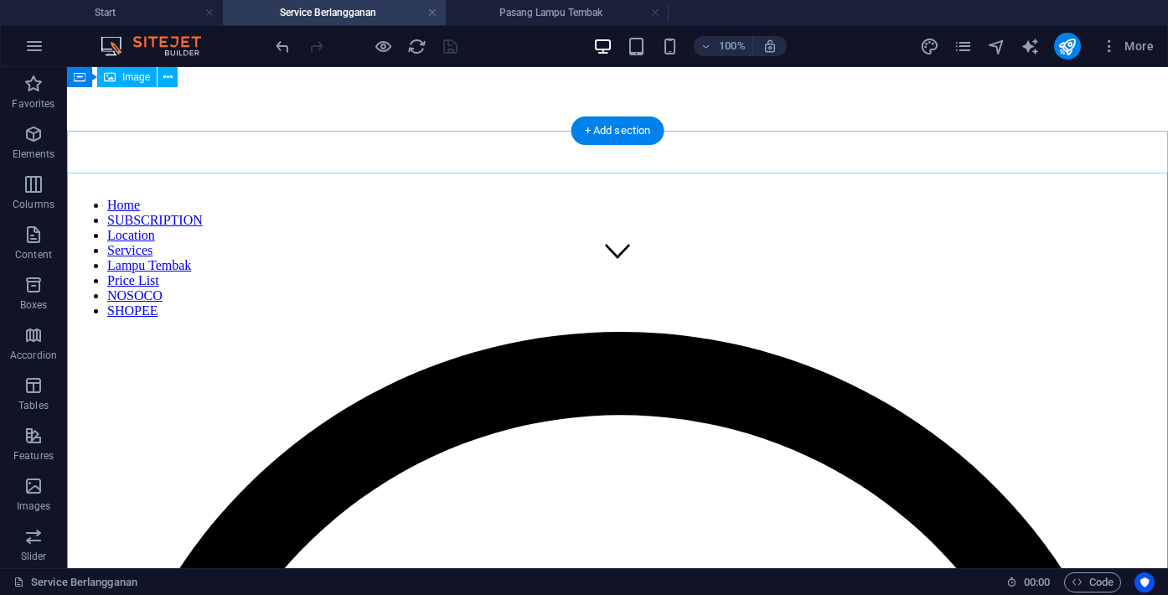
scroll to position [283, 0]
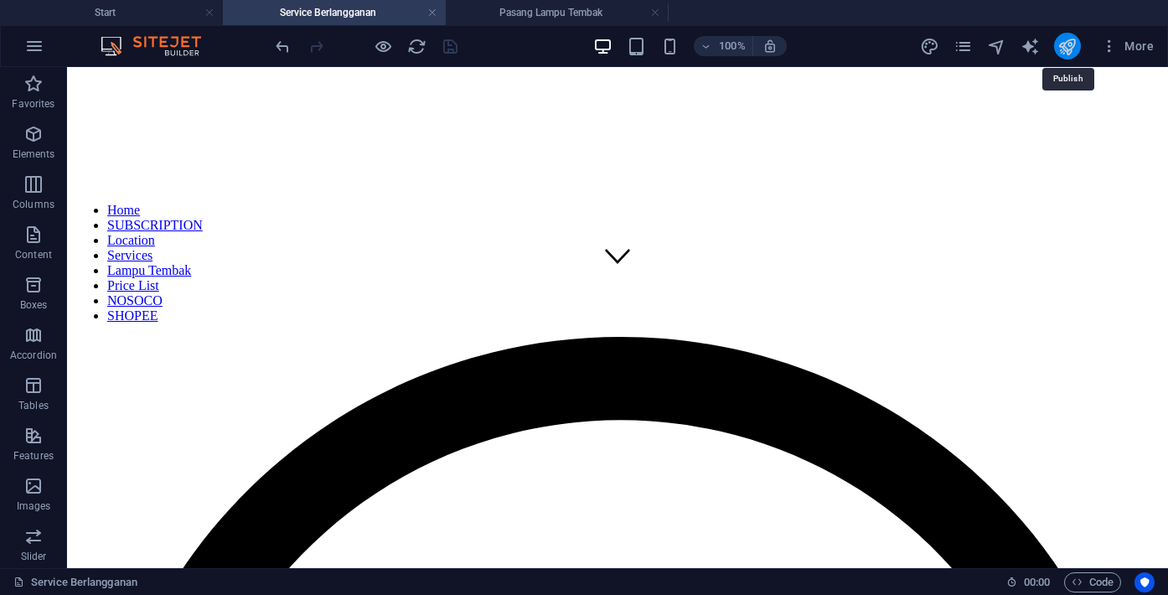
drag, startPoint x: 1071, startPoint y: 49, endPoint x: 887, endPoint y: 36, distance: 184.0
click at [1071, 49] on icon "publish" at bounding box center [1067, 46] width 19 height 19
